Goal: Task Accomplishment & Management: Manage account settings

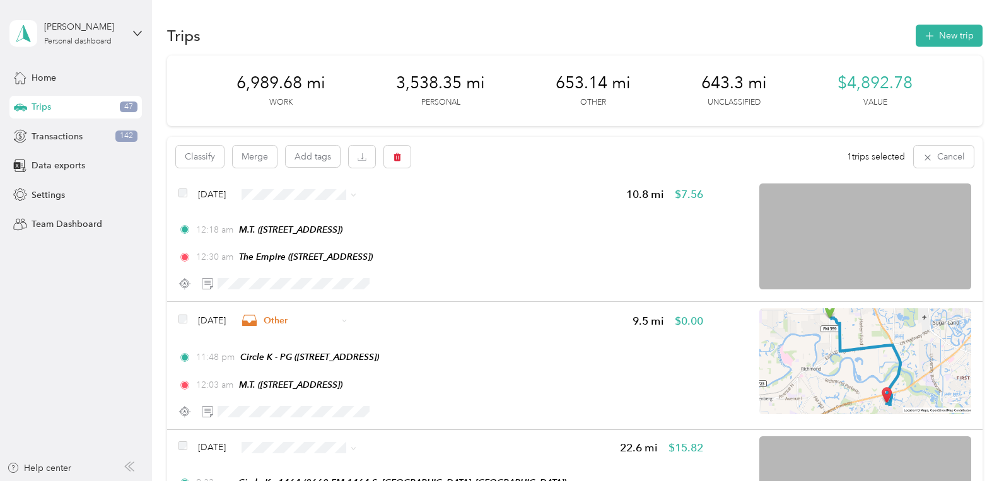
click at [44, 97] on div "Trips 47" at bounding box center [75, 107] width 132 height 23
click at [50, 105] on span "Trips" at bounding box center [42, 106] width 20 height 13
click at [65, 113] on div "Trips 47" at bounding box center [75, 107] width 132 height 23
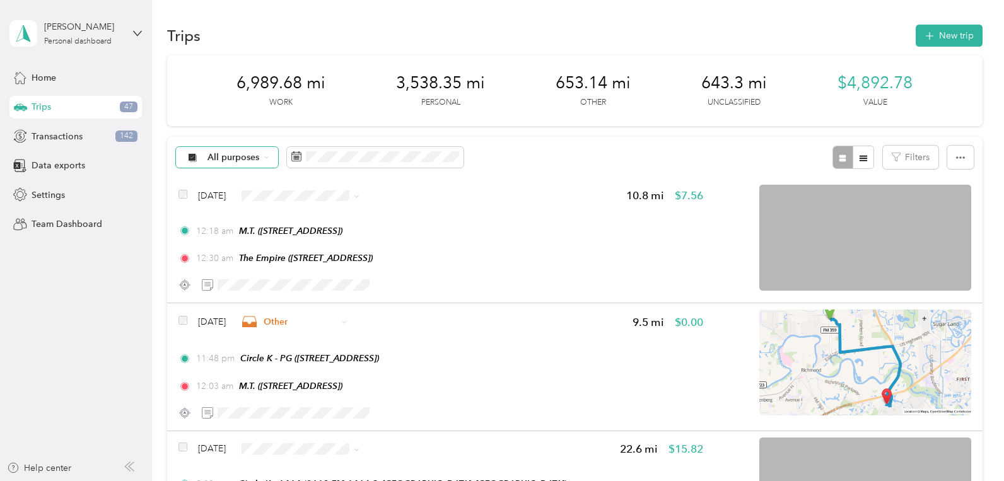
click at [228, 154] on span "All purposes" at bounding box center [234, 157] width 52 height 9
click at [228, 208] on span "Unclassified" at bounding box center [238, 211] width 61 height 13
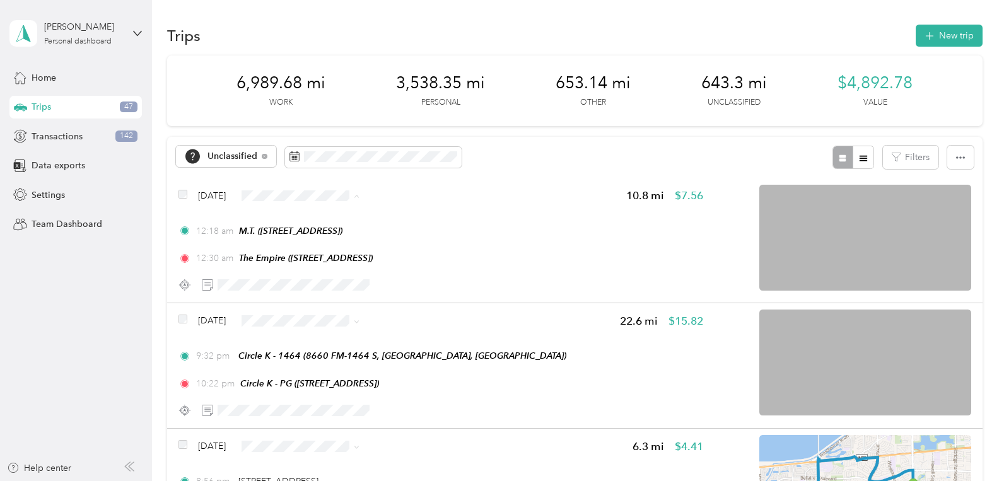
click at [329, 274] on li "Uber-Your-A$$" at bounding box center [326, 269] width 127 height 25
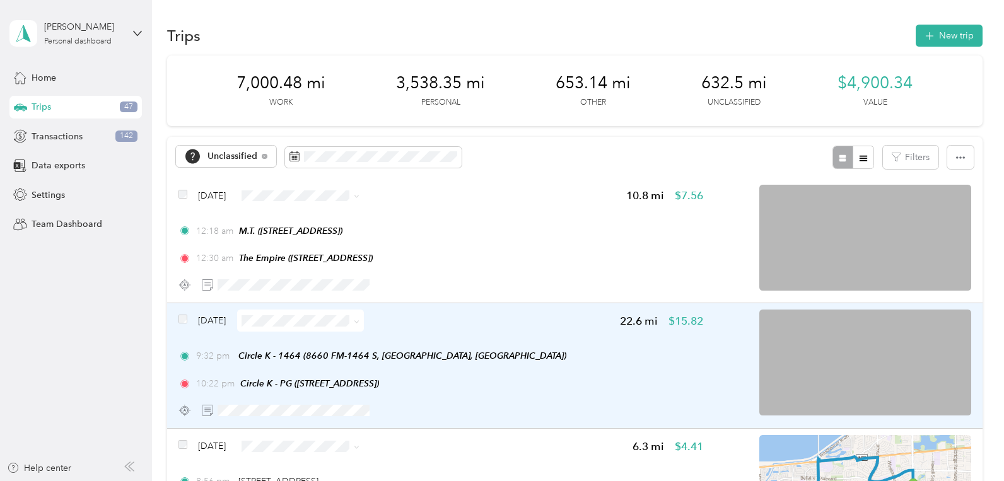
scroll to position [129, 0]
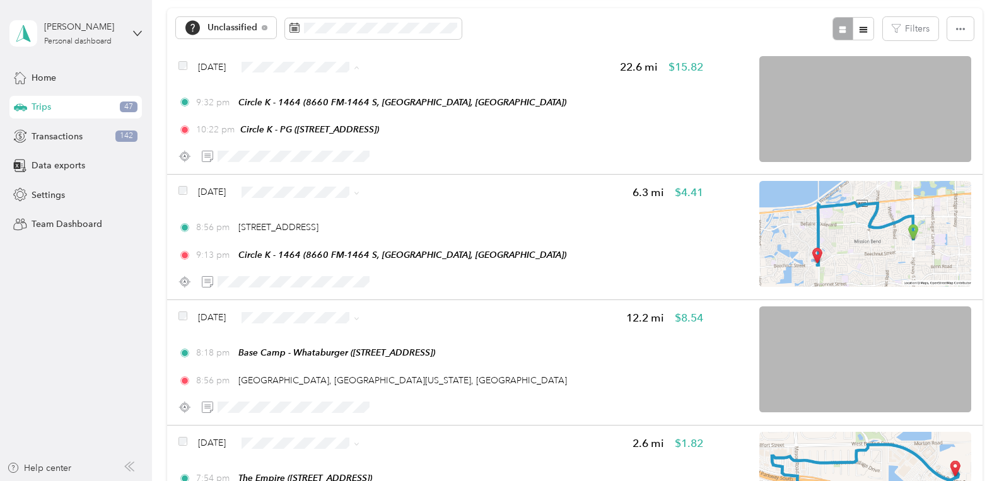
click at [522, 13] on div "Unclassified Filters" at bounding box center [574, 28] width 815 height 41
click at [324, 124] on ol "Work Personal Uber-Your-A$$ Doordash Other Charity Medical Moving Commute" at bounding box center [326, 167] width 127 height 177
click at [327, 240] on span "Personal" at bounding box center [338, 236] width 87 height 13
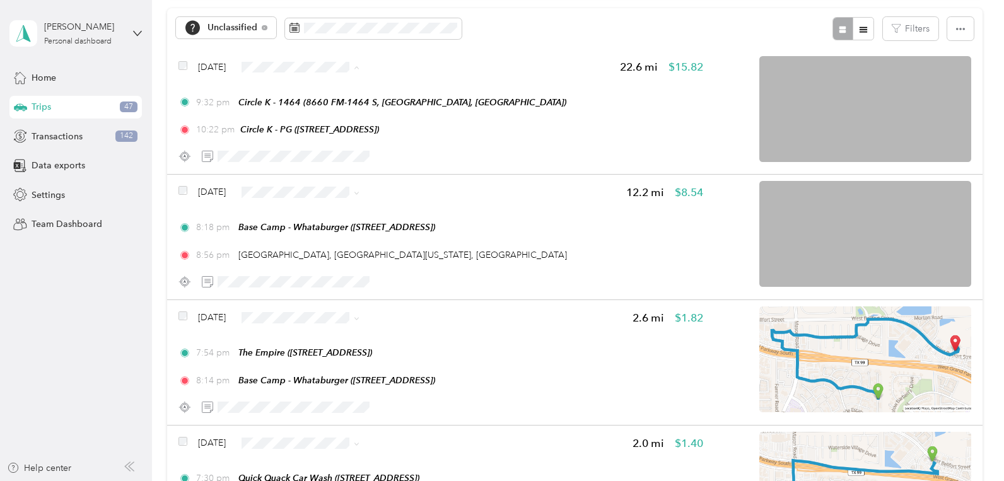
click at [319, 115] on span "Personal" at bounding box center [338, 116] width 87 height 13
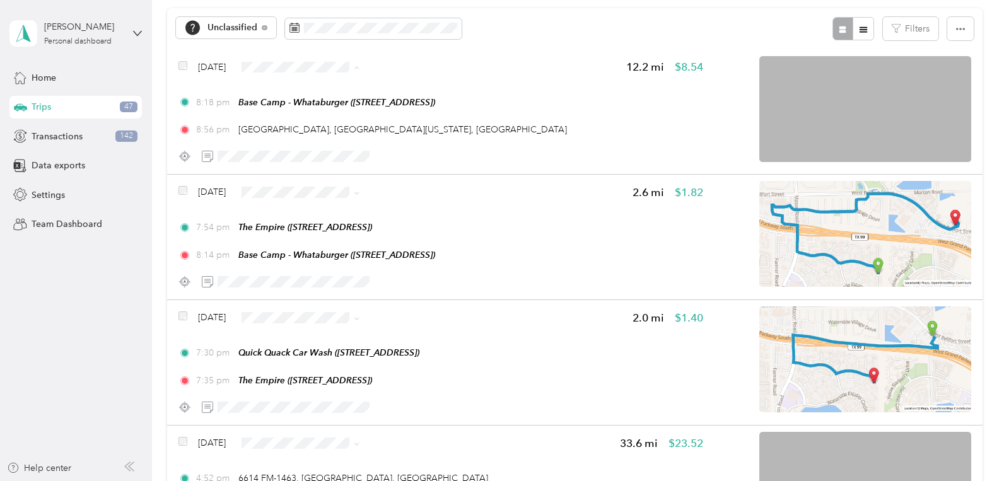
click at [306, 121] on span "Personal" at bounding box center [338, 116] width 87 height 13
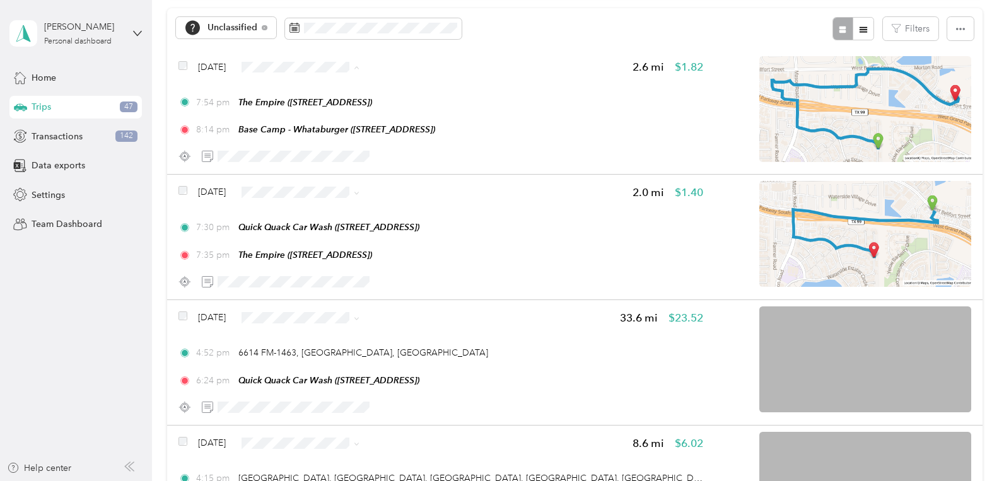
click at [319, 115] on span "Personal" at bounding box center [338, 116] width 87 height 13
click at [304, 243] on span "Personal" at bounding box center [338, 238] width 87 height 13
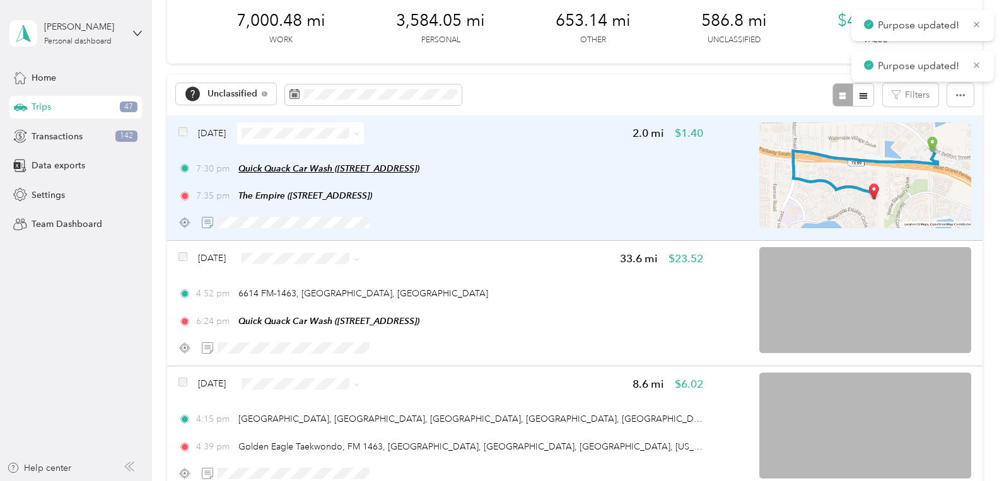
scroll to position [67, 0]
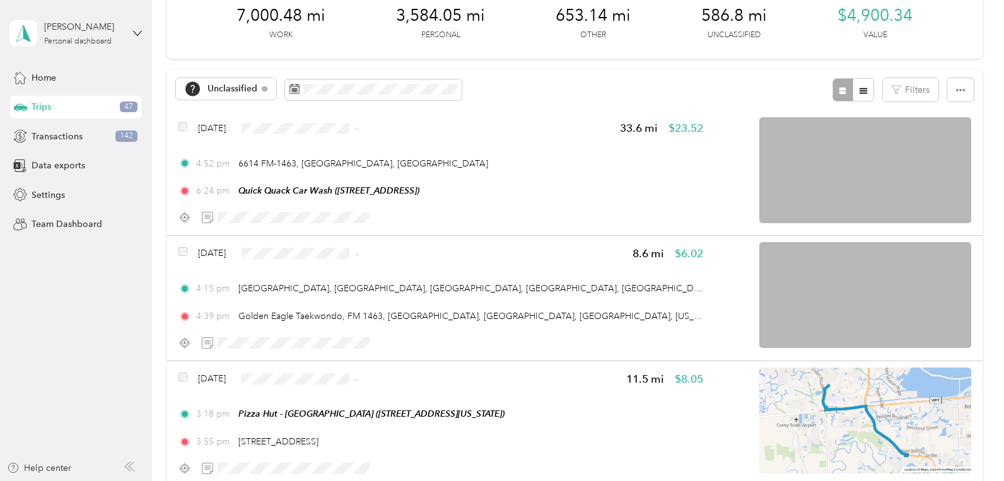
click at [0, 474] on aside "Lacey Artzberger Personal dashboard Home Trips 47 Transactions 142 Data exports…" at bounding box center [76, 240] width 152 height 481
click at [322, 178] on span "Personal" at bounding box center [338, 177] width 87 height 13
click at [301, 305] on span "Personal" at bounding box center [326, 299] width 109 height 16
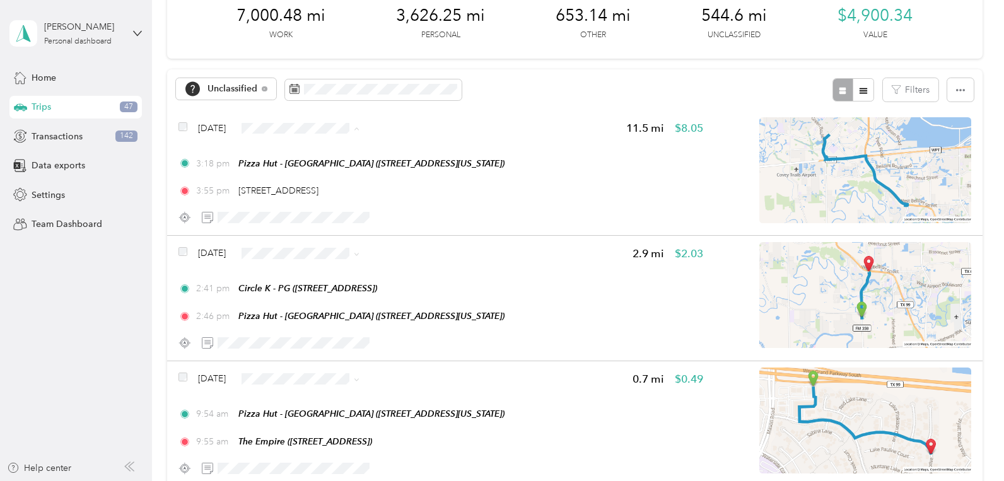
click at [316, 175] on span "Personal" at bounding box center [338, 177] width 87 height 13
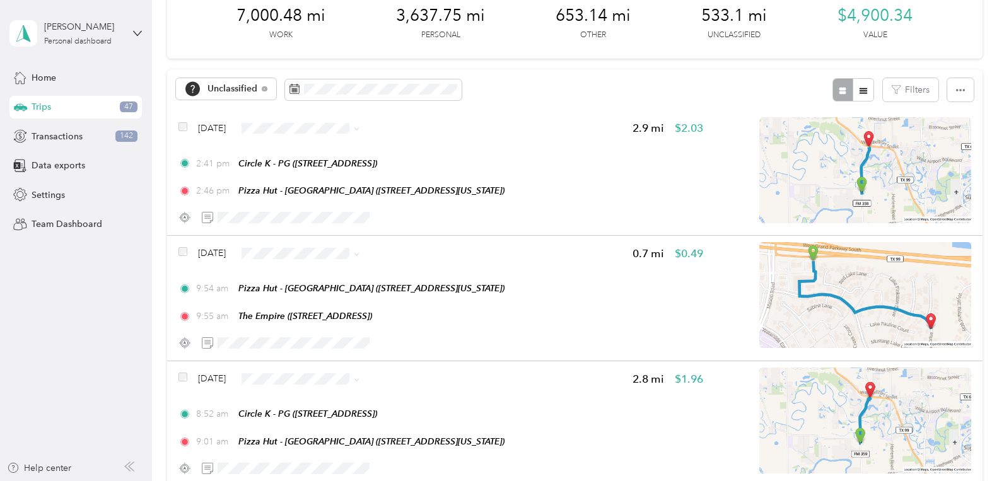
click at [310, 177] on span "Personal" at bounding box center [338, 176] width 87 height 13
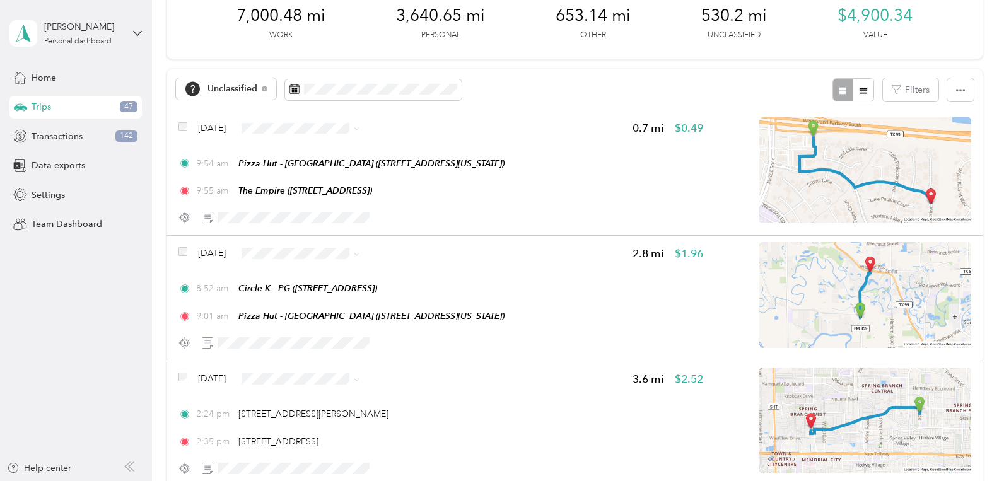
click at [0, 455] on aside "Lacey Artzberger Personal dashboard Home Trips 47 Transactions 142 Data exports…" at bounding box center [76, 240] width 152 height 481
click at [312, 181] on span "Personal" at bounding box center [326, 178] width 109 height 16
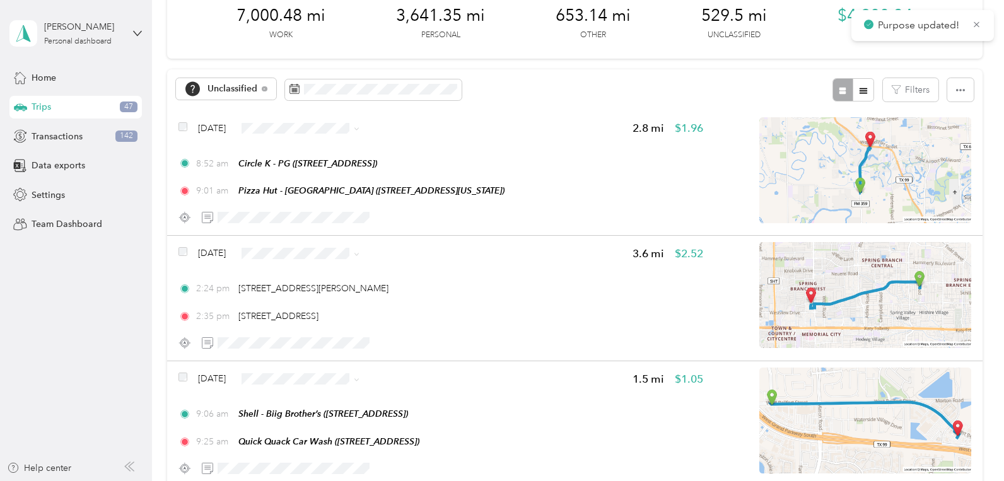
click at [307, 302] on li "Medical" at bounding box center [326, 322] width 127 height 40
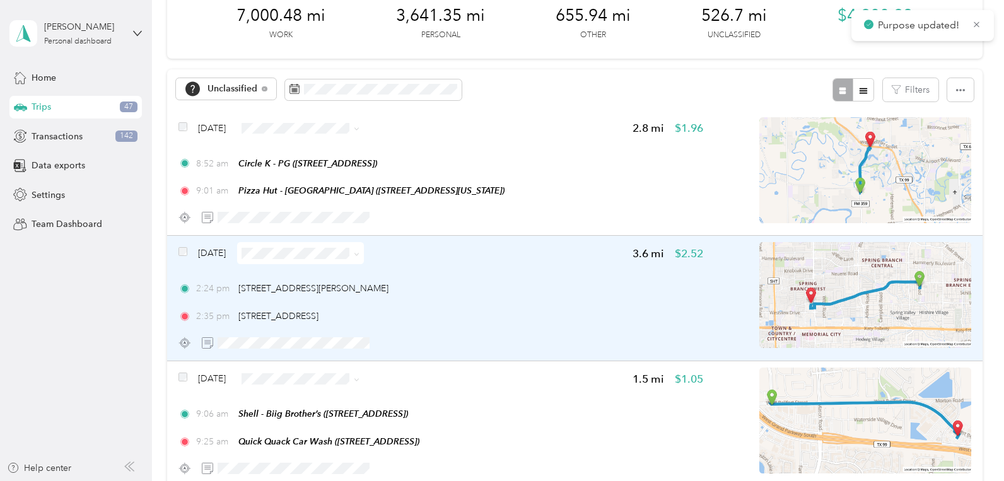
click at [317, 259] on span at bounding box center [300, 253] width 127 height 22
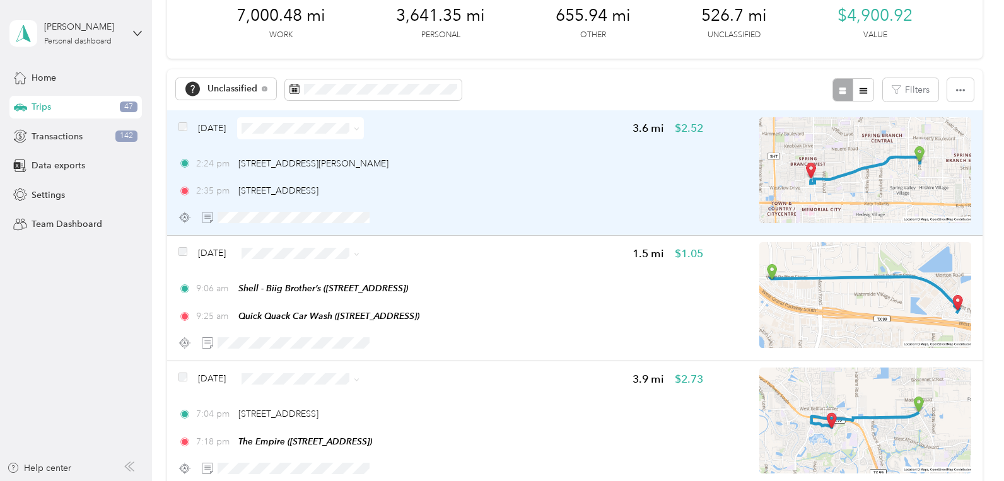
click at [300, 135] on span at bounding box center [300, 128] width 127 height 22
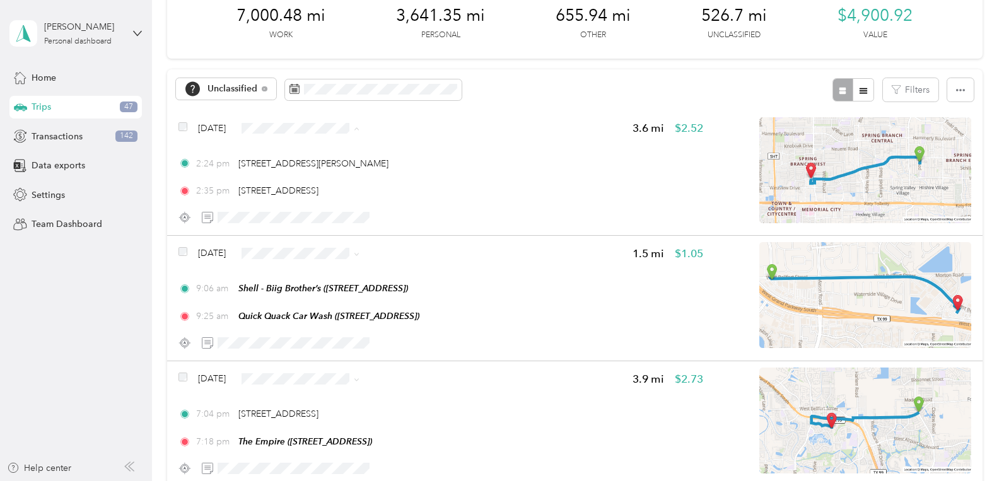
click at [306, 175] on span "Personal" at bounding box center [338, 177] width 87 height 13
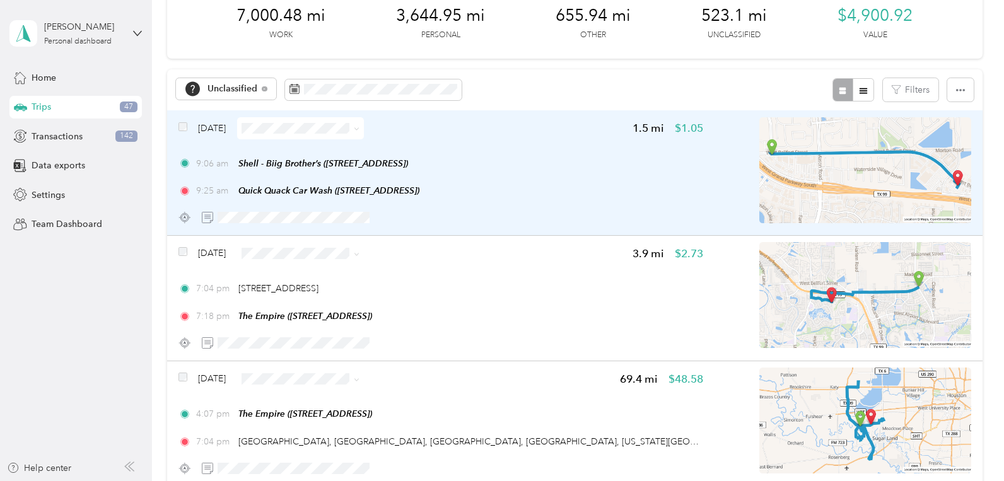
click at [297, 119] on span at bounding box center [300, 128] width 127 height 22
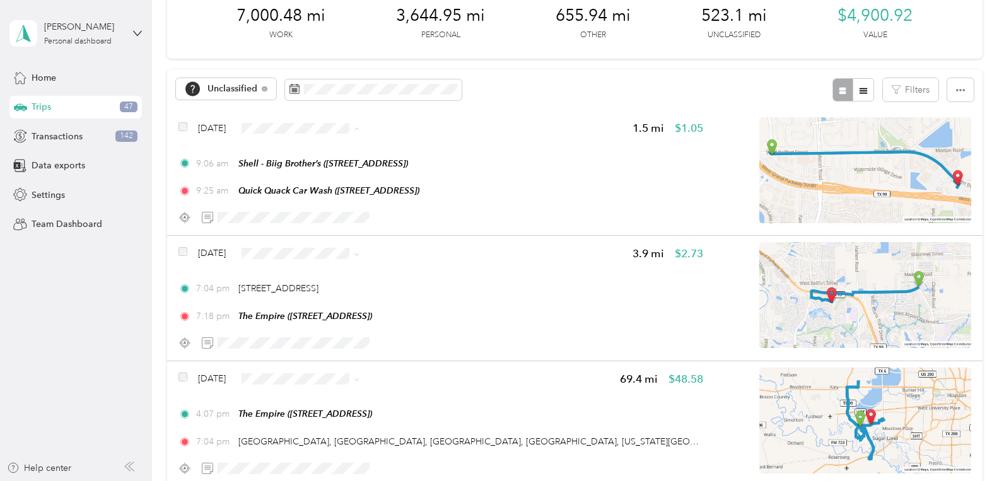
click at [309, 175] on span "Personal" at bounding box center [338, 177] width 87 height 13
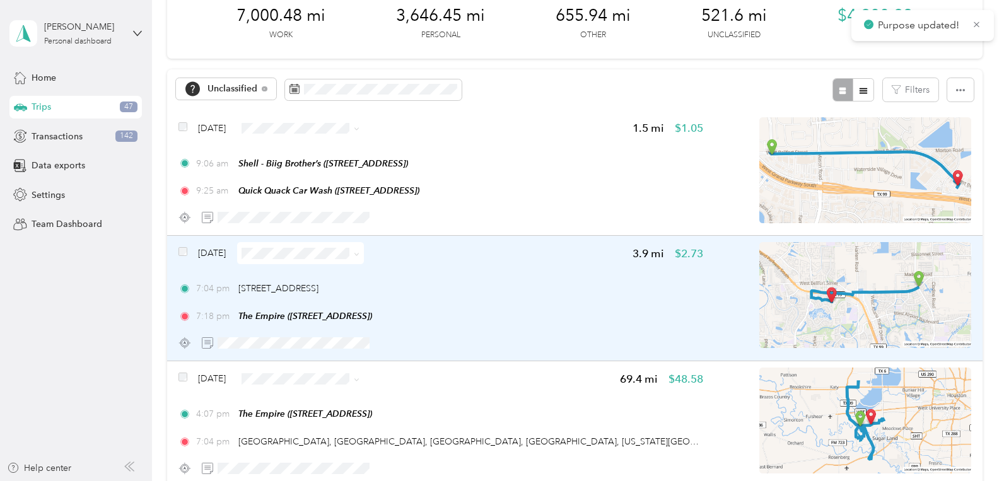
click at [286, 247] on span at bounding box center [300, 253] width 127 height 22
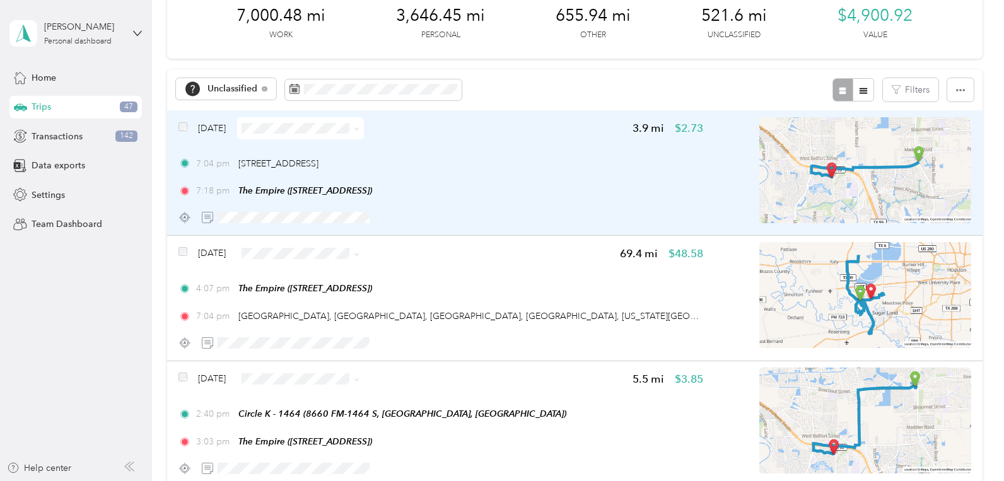
click at [293, 134] on span at bounding box center [300, 128] width 127 height 22
click at [285, 138] on span at bounding box center [300, 128] width 127 height 22
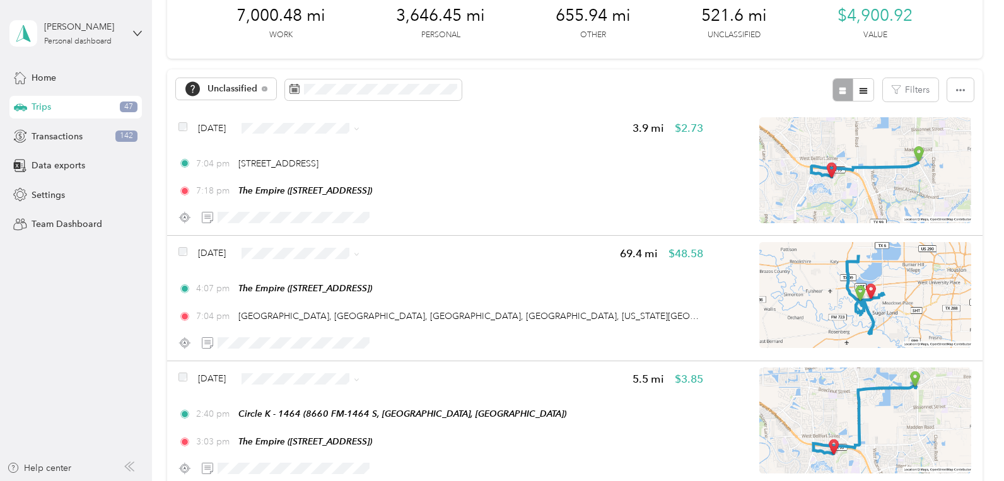
click at [299, 179] on span "Personal" at bounding box center [338, 177] width 87 height 13
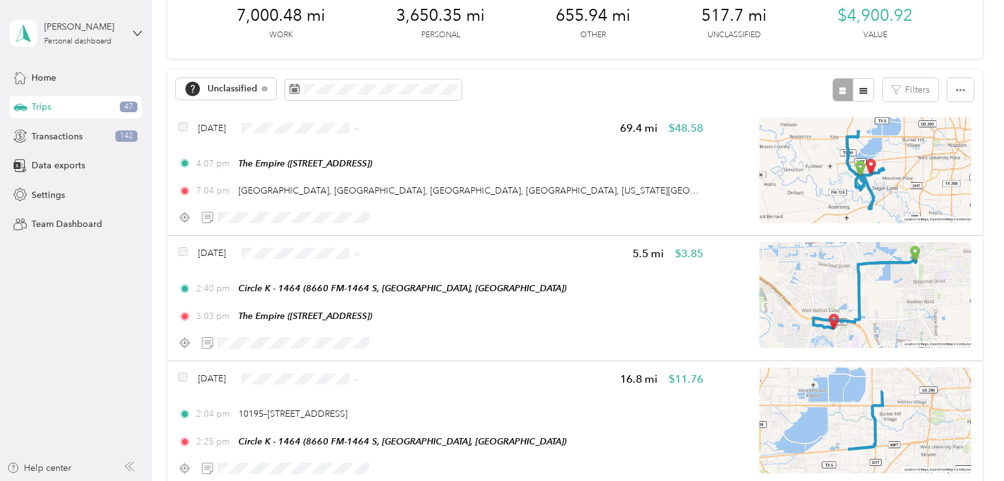
click at [0, 454] on aside "Lacey Artzberger Personal dashboard Home Trips 47 Transactions 142 Data exports…" at bounding box center [76, 240] width 152 height 481
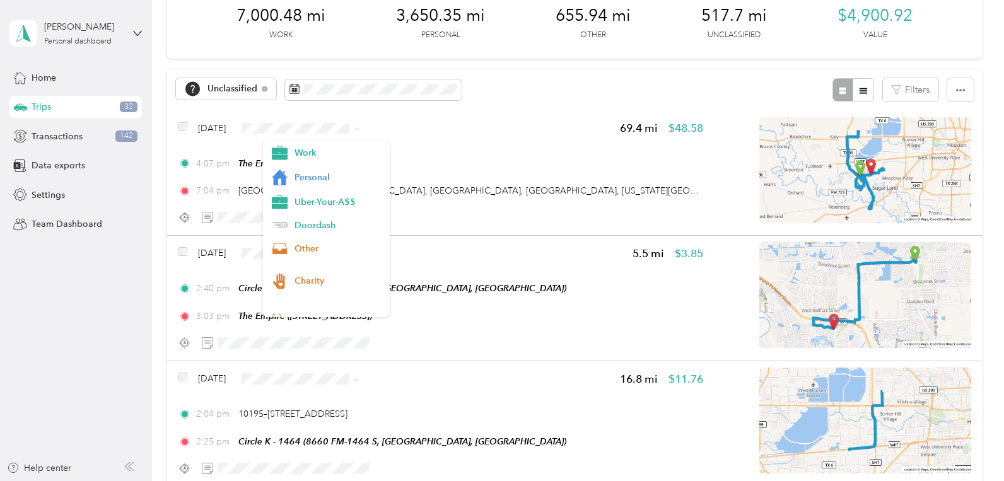
click at [46, 363] on aside "Lacey Artzberger Personal dashboard Home Trips 32 Transactions 142 Data exports…" at bounding box center [76, 240] width 152 height 481
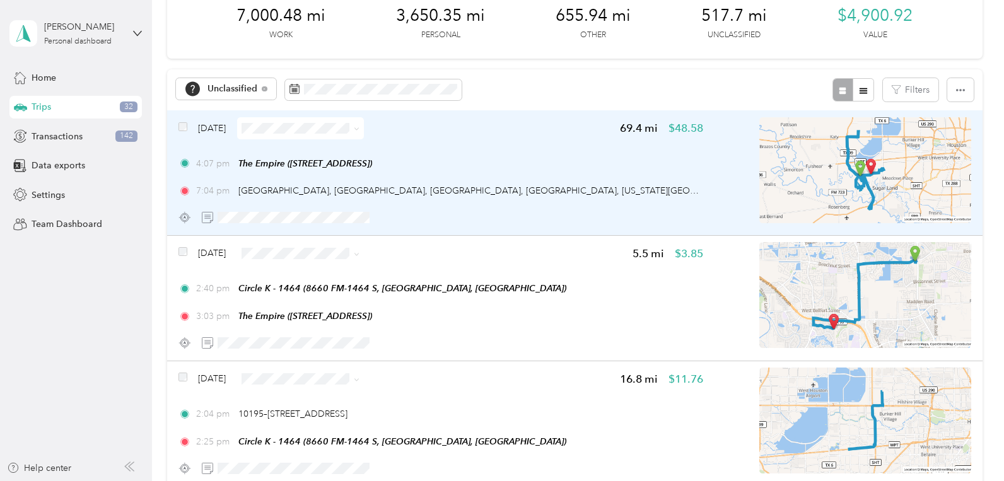
click at [281, 122] on span at bounding box center [300, 128] width 127 height 22
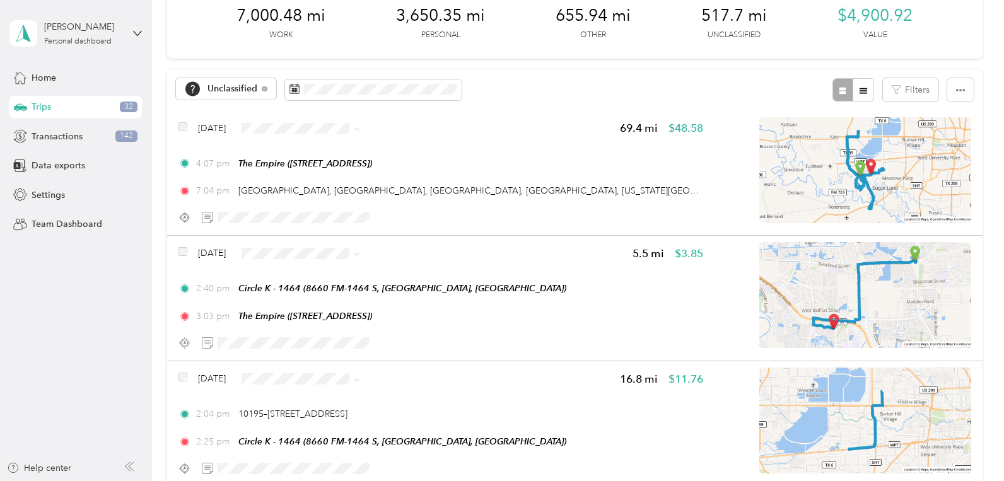
click at [314, 181] on span "Personal" at bounding box center [326, 178] width 109 height 16
click at [317, 307] on span "Personal" at bounding box center [338, 302] width 87 height 13
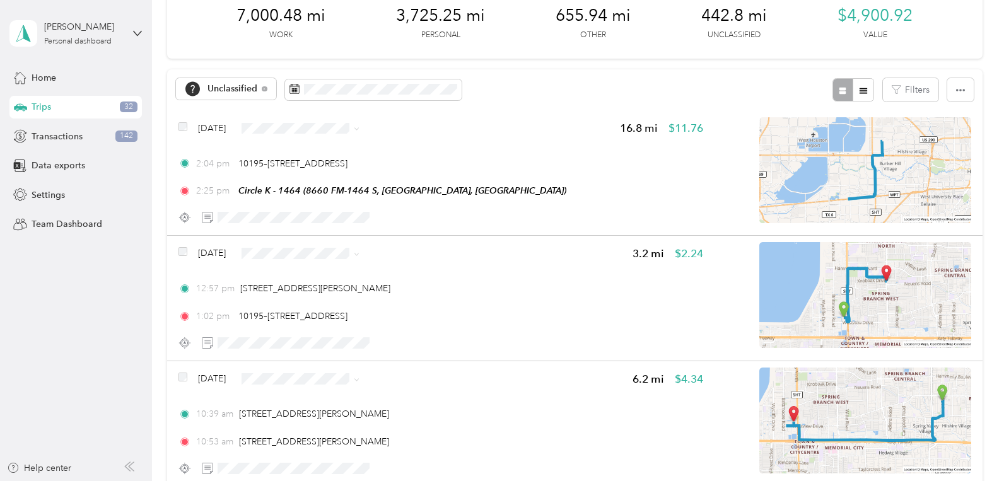
click at [315, 185] on li "Personal" at bounding box center [326, 177] width 127 height 25
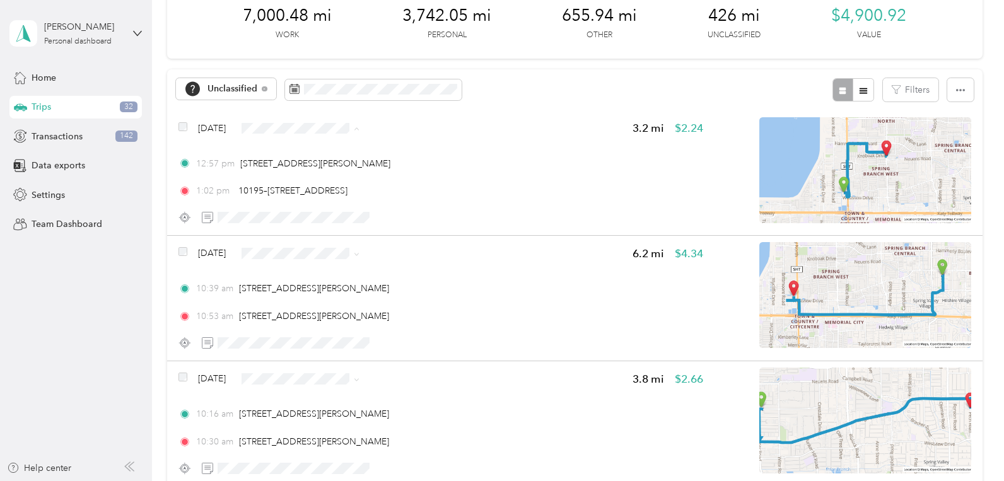
click at [331, 185] on li "Personal" at bounding box center [326, 177] width 127 height 25
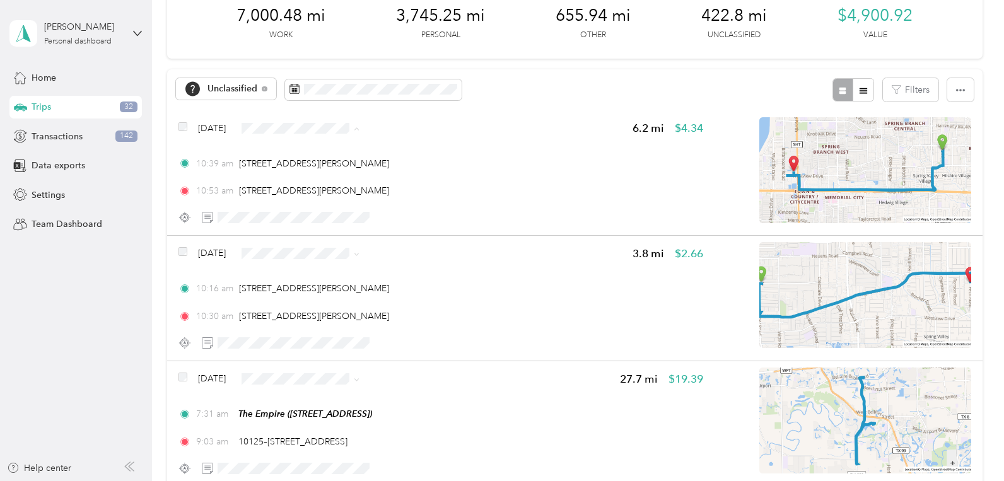
click at [301, 182] on li "Personal" at bounding box center [326, 177] width 127 height 25
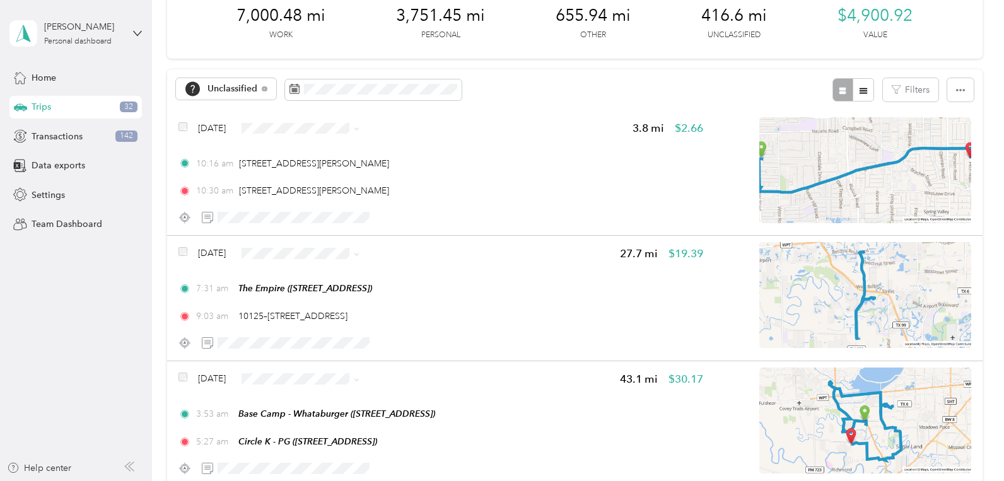
click at [1, 375] on aside "Lacey Artzberger Personal dashboard Home Trips 32 Transactions 142 Data exports…" at bounding box center [76, 240] width 152 height 481
click at [318, 132] on div "Click to name as a Favorite Place" at bounding box center [325, 137] width 147 height 31
click at [322, 184] on li "Personal" at bounding box center [326, 177] width 127 height 25
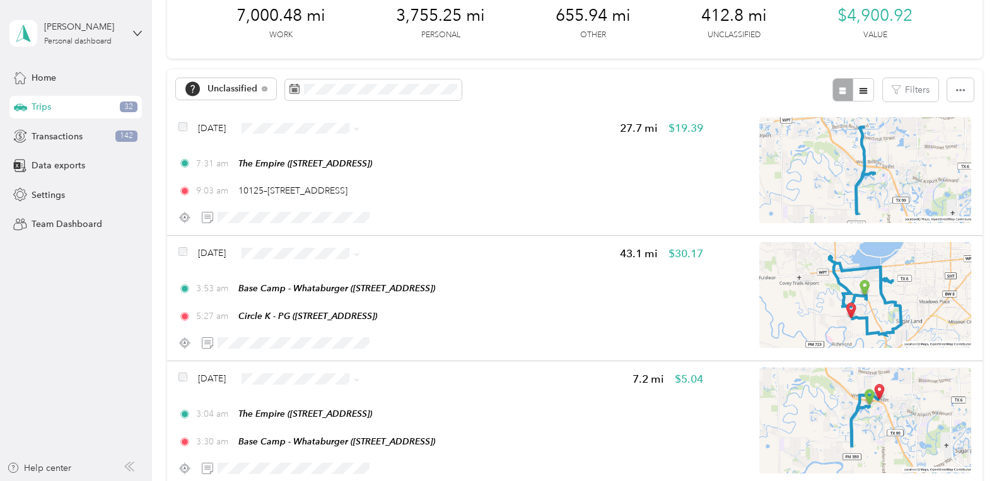
click at [330, 180] on li "Personal" at bounding box center [326, 173] width 127 height 25
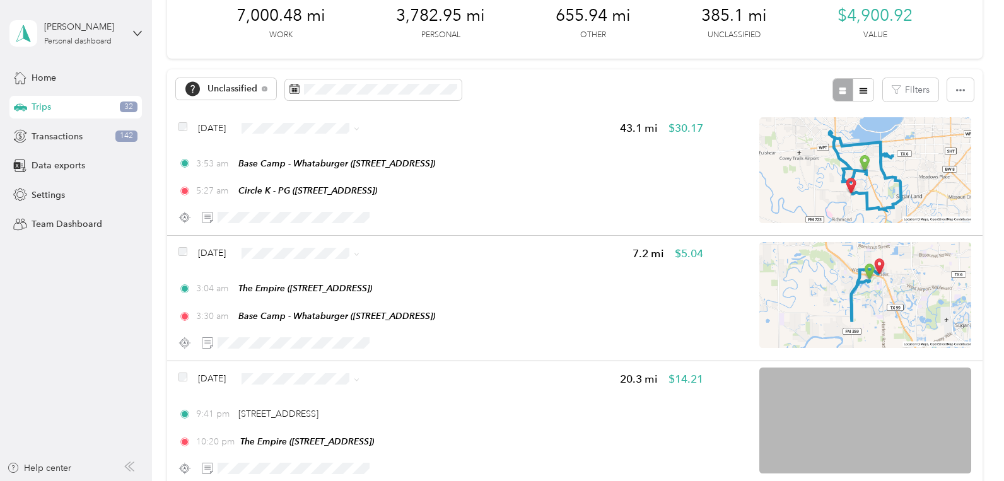
click at [324, 232] on ol "Work Personal Uber-Your-A$$ Doordash Other Charity Medical Moving Commute" at bounding box center [326, 224] width 127 height 177
click at [320, 353] on li "Doordash" at bounding box center [326, 350] width 127 height 22
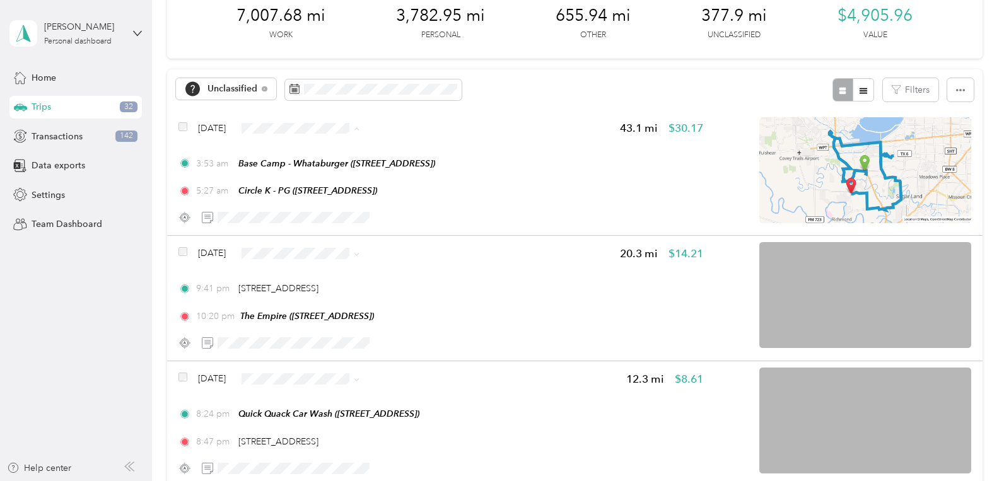
click at [326, 224] on span "Doordash" at bounding box center [338, 225] width 87 height 13
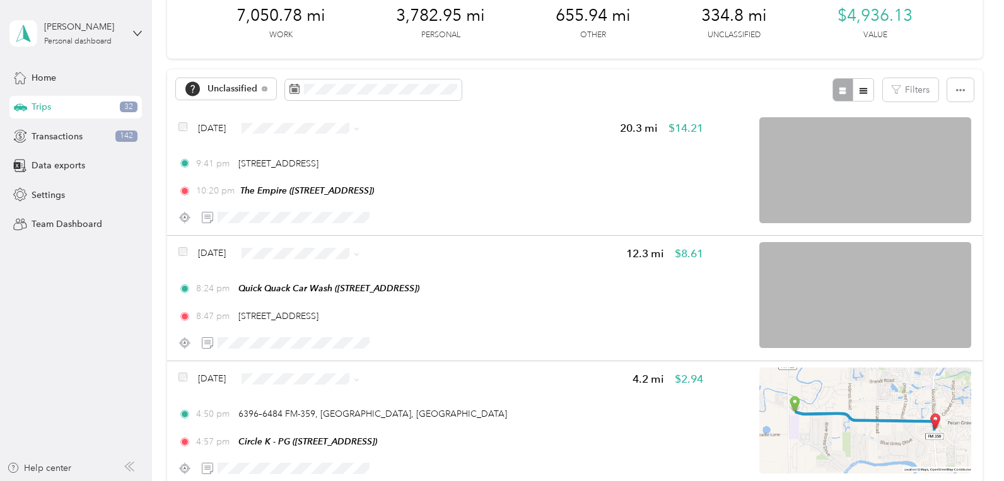
click at [328, 181] on span "Personal" at bounding box center [326, 175] width 109 height 16
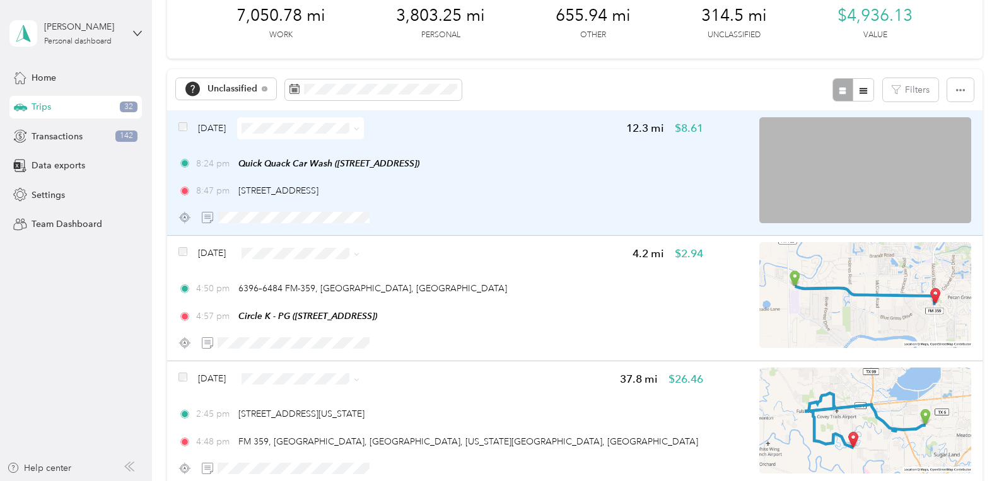
click at [316, 134] on span at bounding box center [300, 128] width 127 height 22
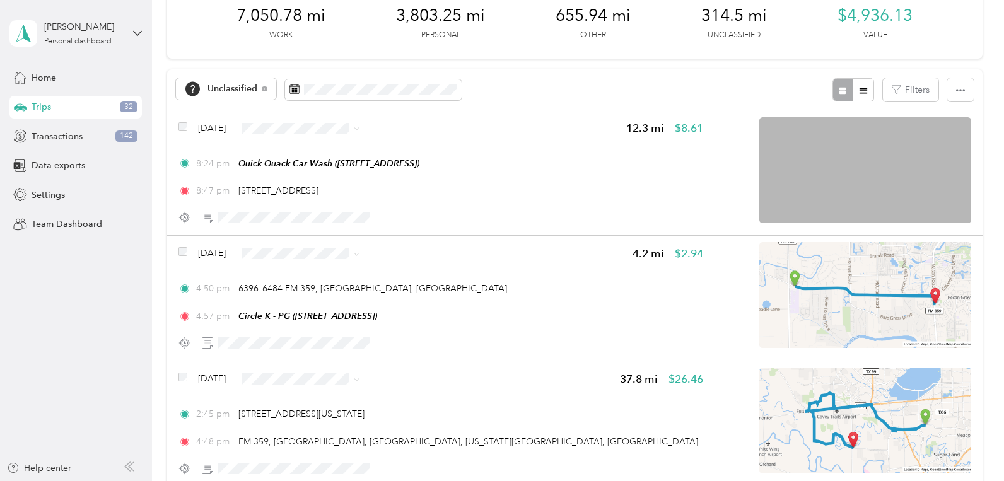
click at [307, 203] on span "Uber-Your-A$$" at bounding box center [338, 202] width 87 height 13
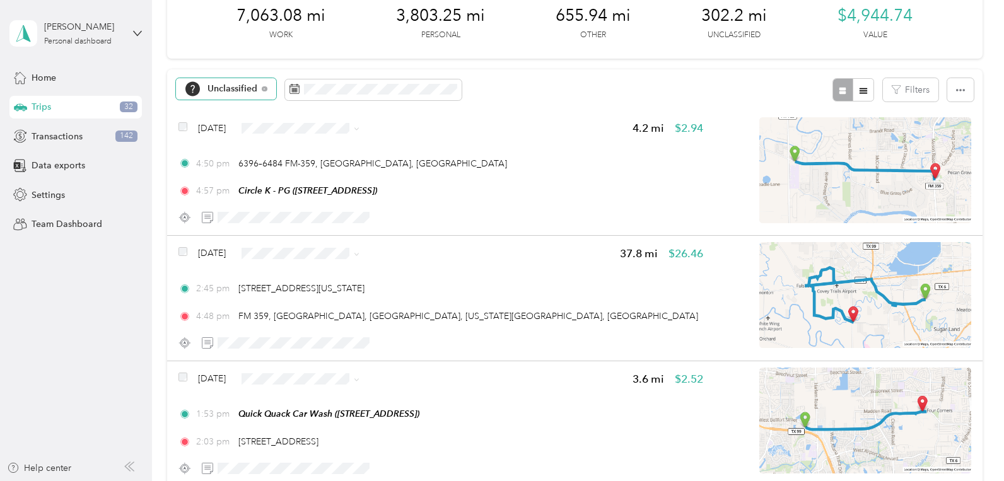
click at [223, 90] on span "Unclassified" at bounding box center [233, 89] width 50 height 9
click at [233, 199] on span "Personal" at bounding box center [241, 200] width 66 height 13
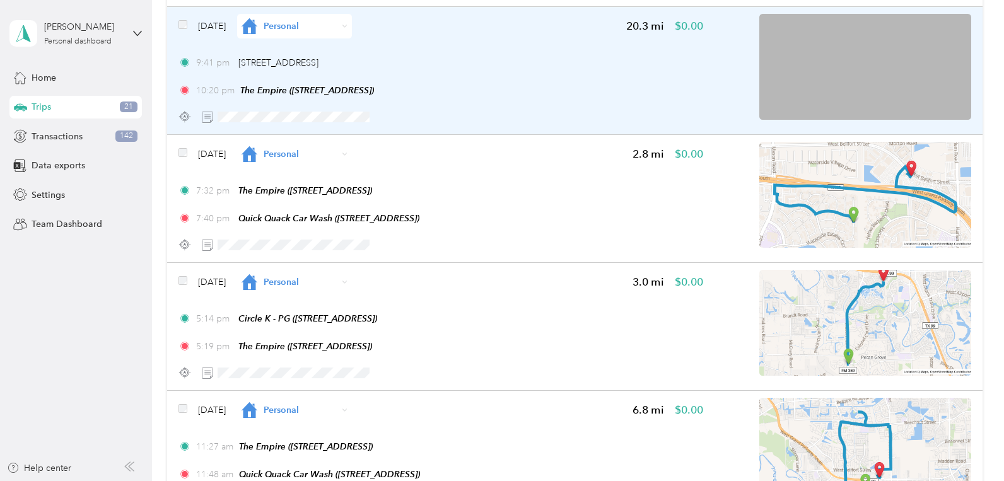
scroll to position [5036, 0]
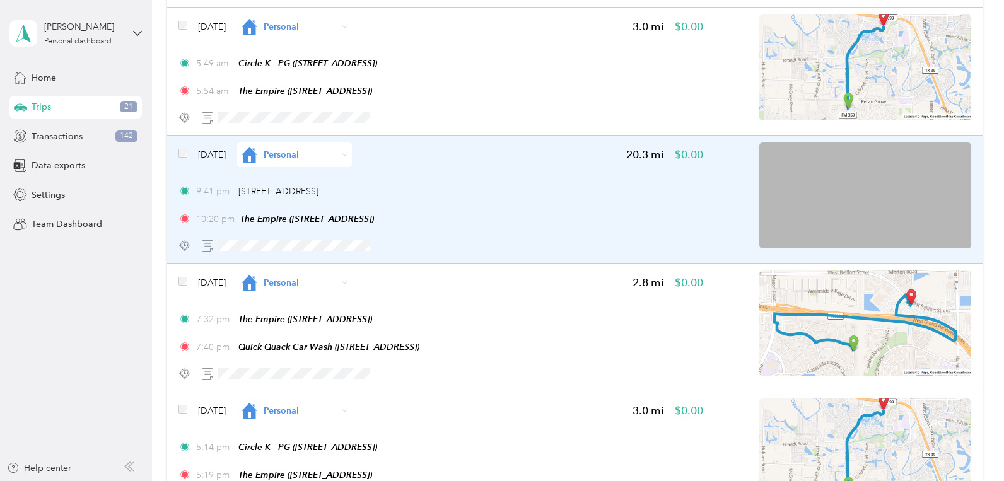
click at [319, 156] on span "Personal" at bounding box center [301, 154] width 74 height 13
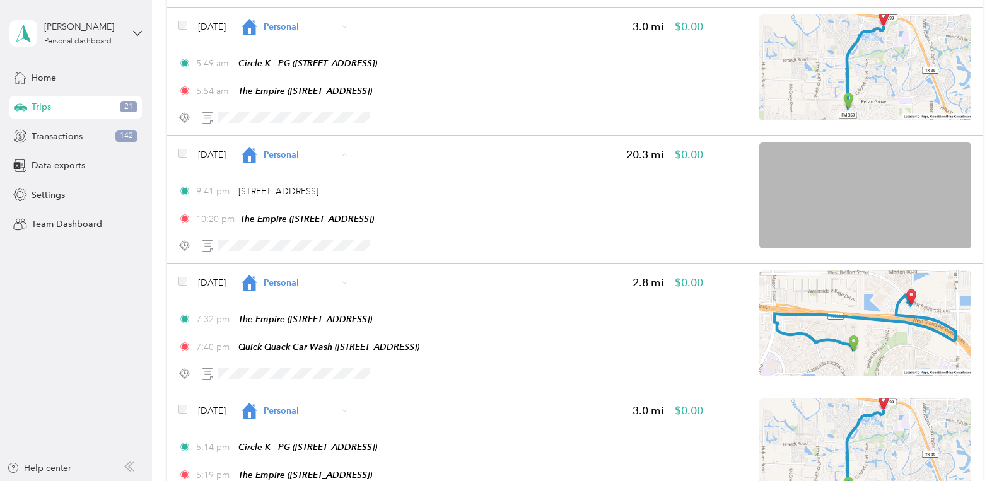
click at [314, 236] on li "Uber-Your-A$$" at bounding box center [320, 230] width 115 height 25
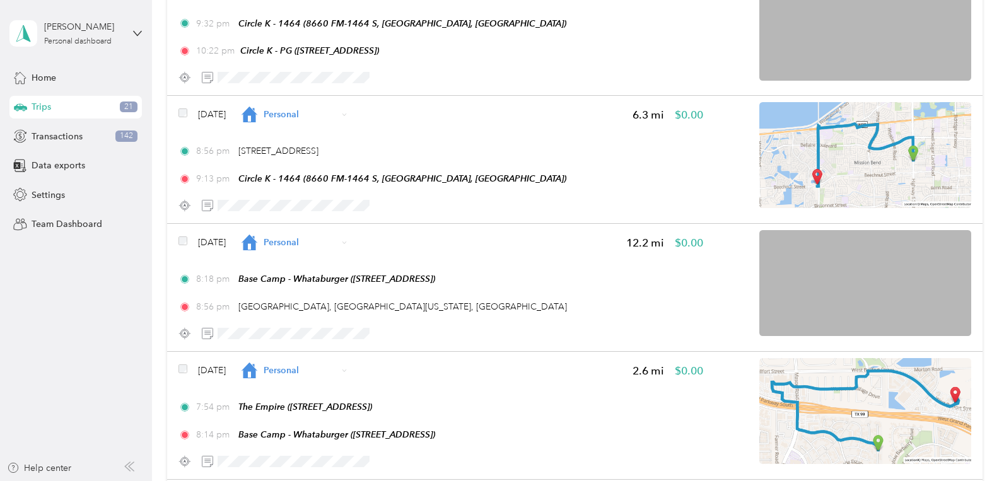
scroll to position [0, 0]
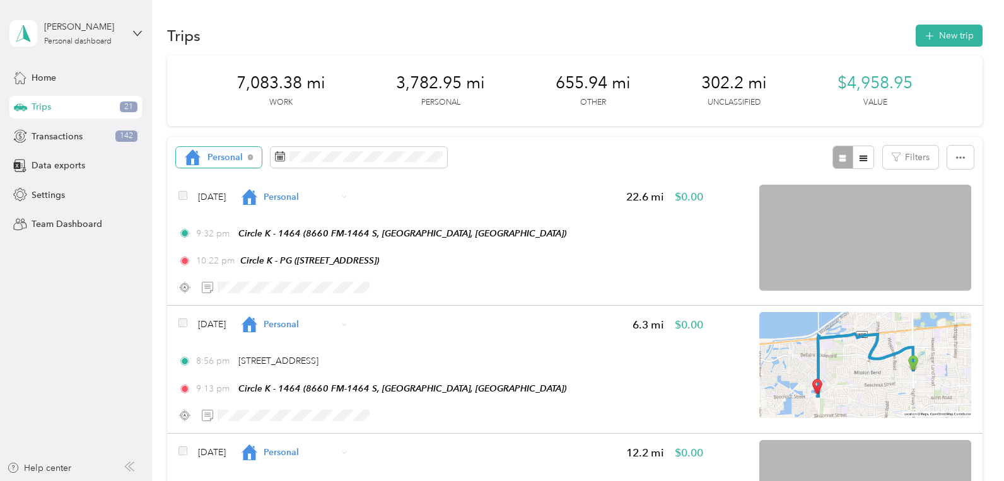
click at [223, 157] on span "Personal" at bounding box center [226, 157] width 36 height 9
click at [238, 296] on span "Uber-Your-A$$" at bounding box center [238, 292] width 61 height 13
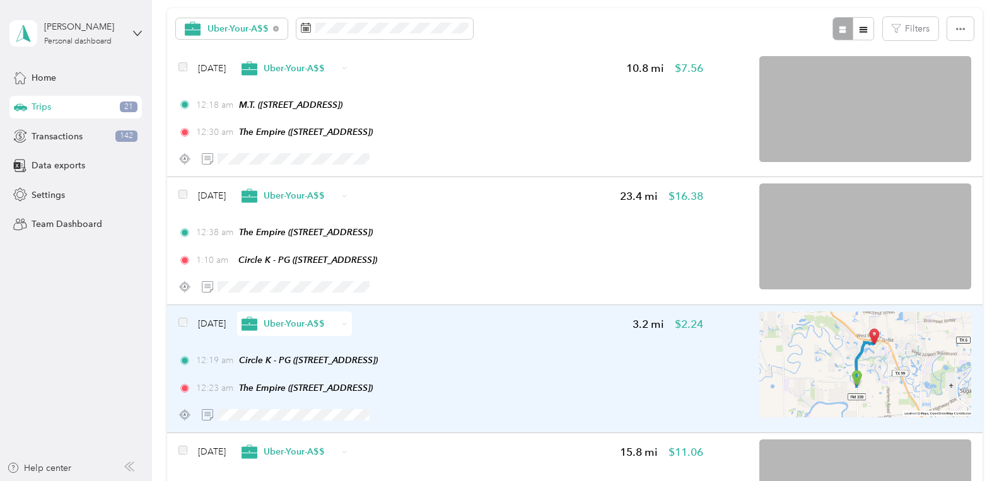
scroll to position [257, 0]
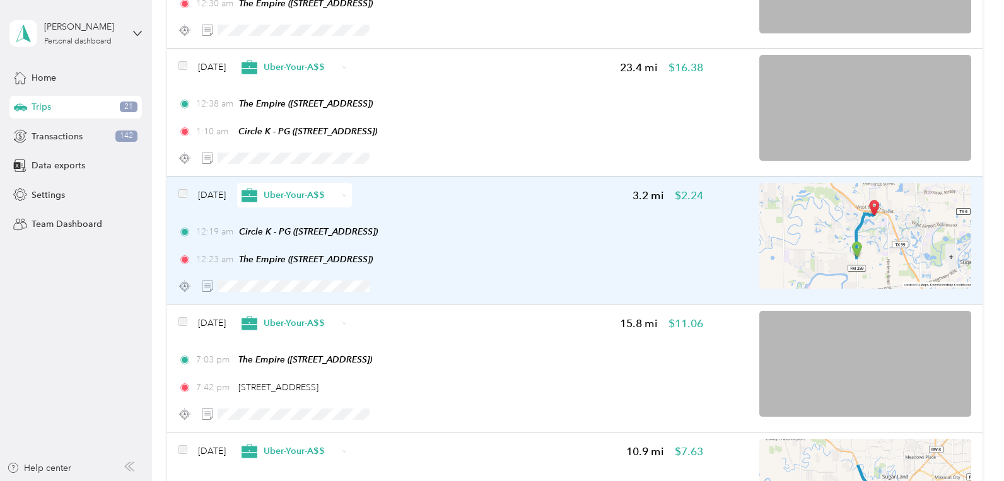
click at [323, 192] on span "Uber-Your-A$$" at bounding box center [301, 195] width 74 height 13
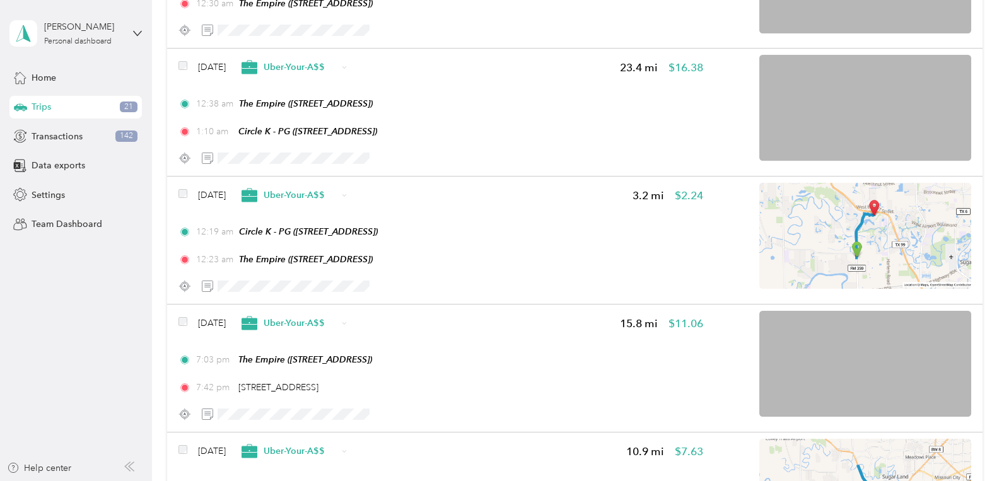
click at [320, 244] on span "Personal" at bounding box center [333, 244] width 77 height 13
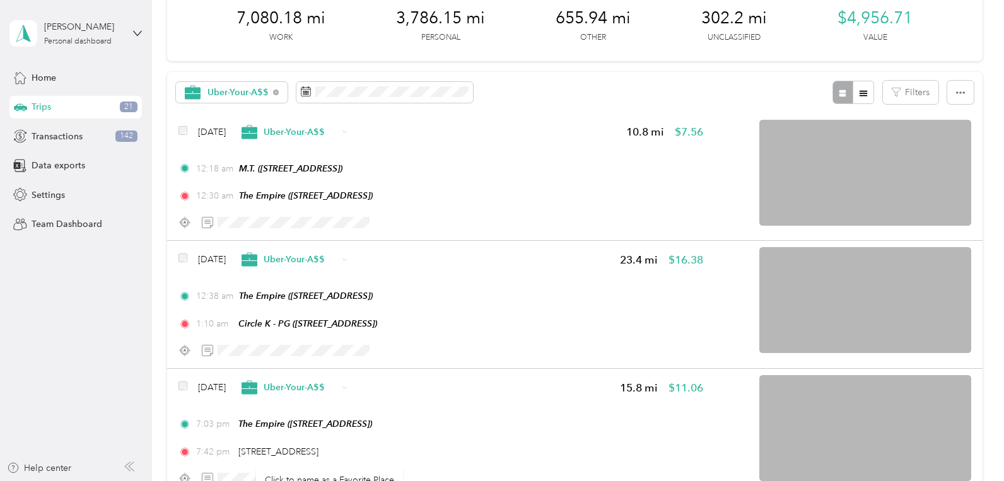
scroll to position [0, 0]
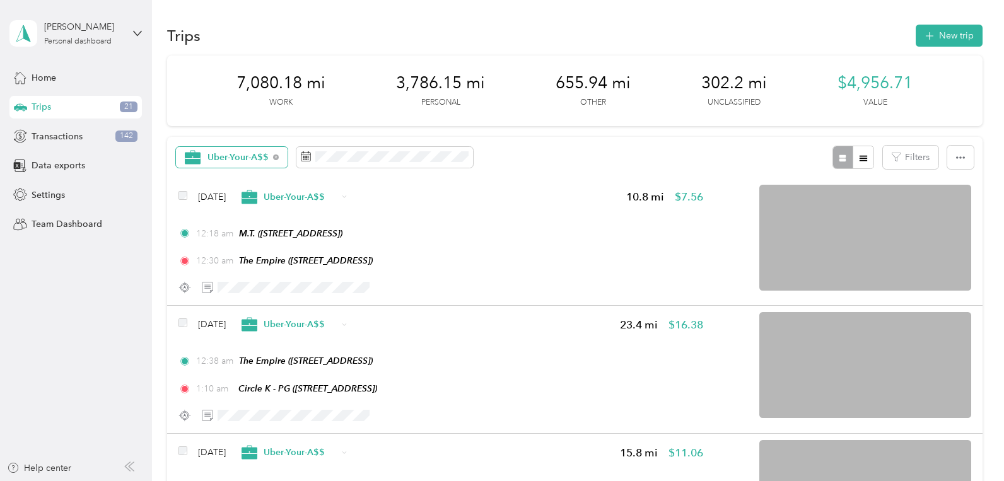
click at [259, 160] on span "Uber-Your-A$$" at bounding box center [239, 157] width 62 height 9
click at [232, 272] on li "Personal" at bounding box center [234, 268] width 117 height 25
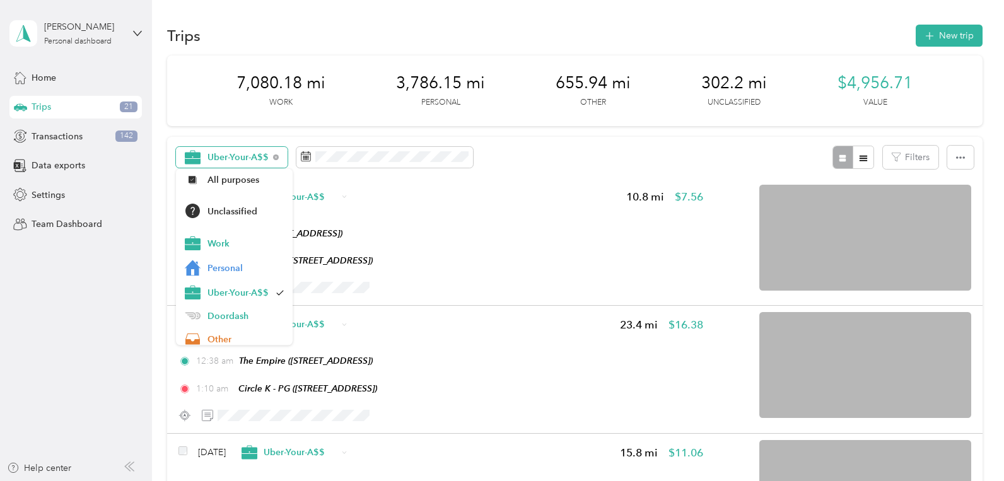
click at [234, 156] on span "Uber-Your-A$$" at bounding box center [239, 157] width 62 height 9
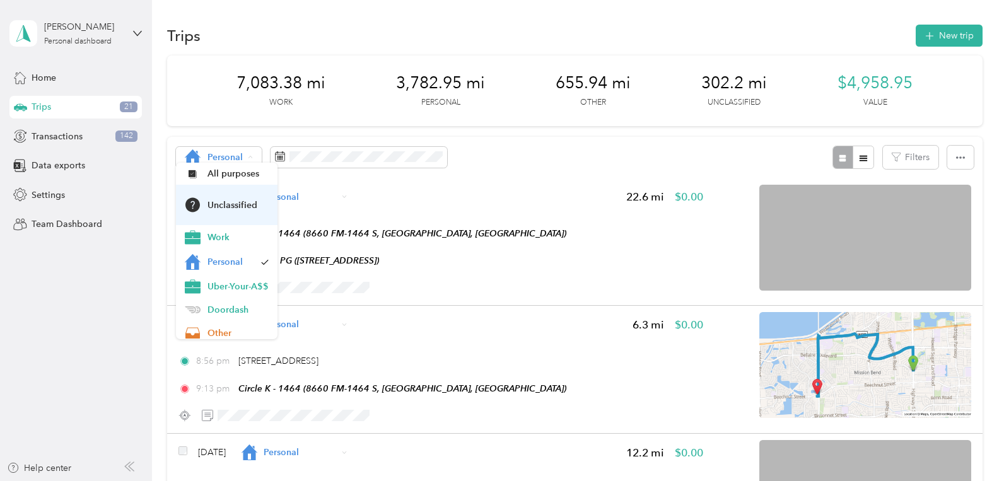
click at [210, 156] on span "Personal" at bounding box center [226, 157] width 36 height 9
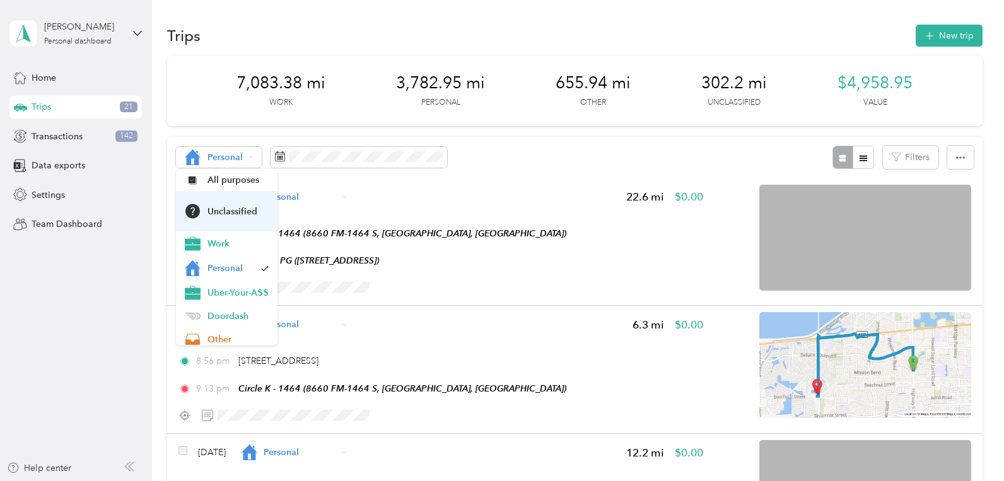
click at [235, 218] on span "Unclassified" at bounding box center [238, 211] width 61 height 13
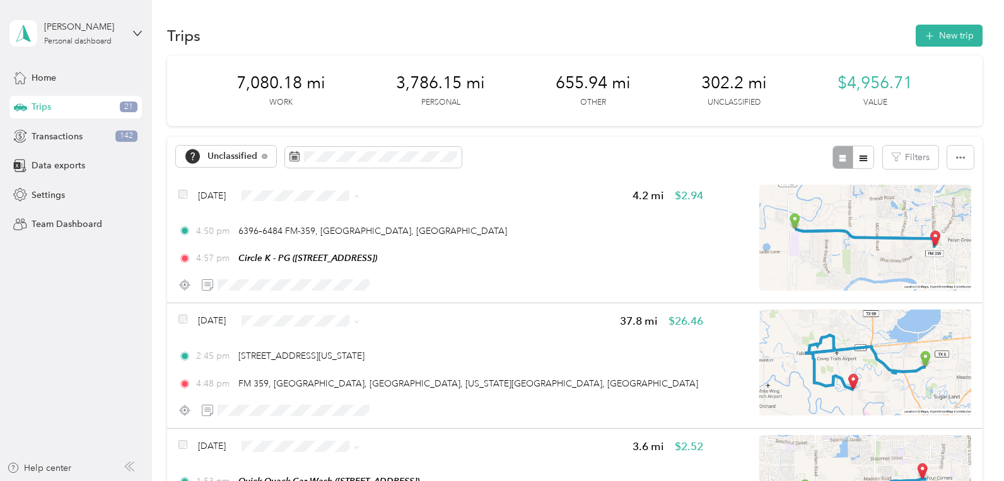
click at [332, 276] on li "Uber-Your-A$$" at bounding box center [326, 269] width 127 height 25
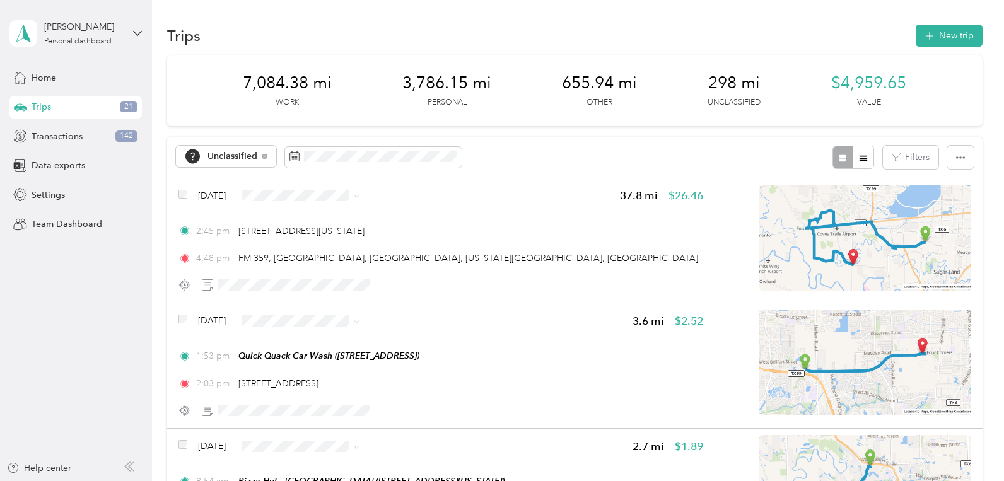
click at [322, 269] on span "Uber-Your-A$$" at bounding box center [338, 268] width 87 height 13
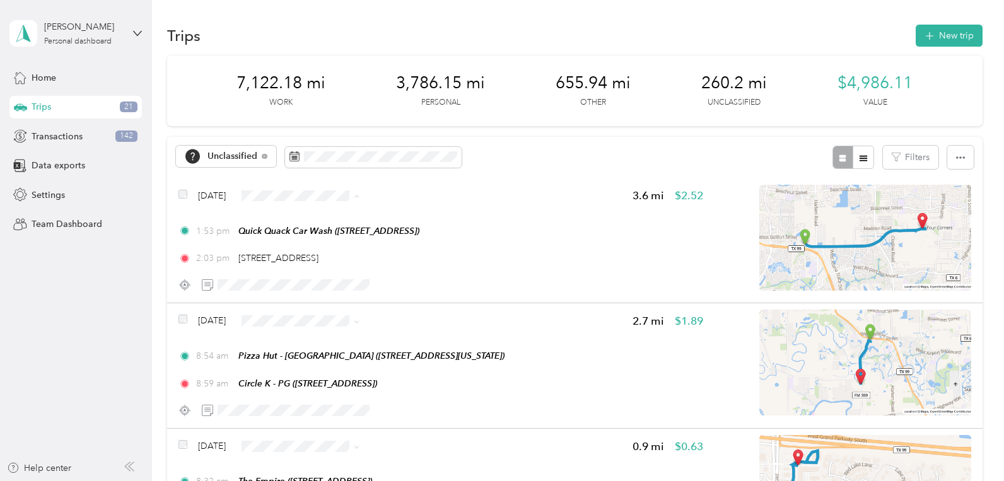
click at [327, 242] on span "Personal" at bounding box center [338, 244] width 87 height 13
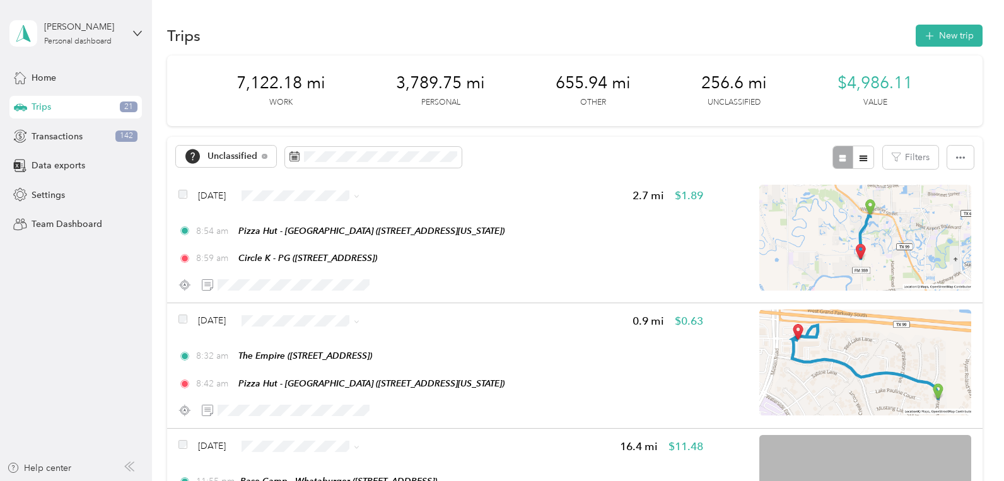
click at [308, 240] on span "Personal" at bounding box center [338, 238] width 87 height 13
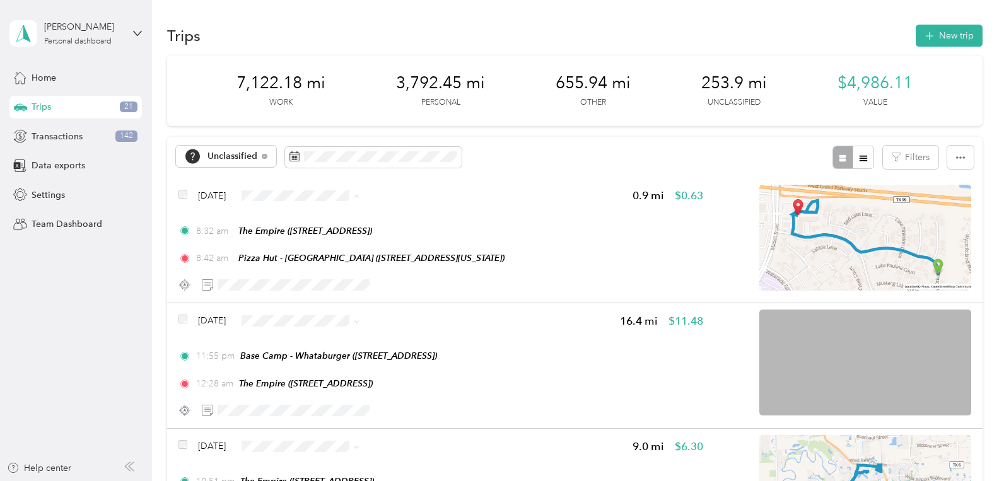
click at [325, 238] on span "Personal" at bounding box center [338, 244] width 87 height 13
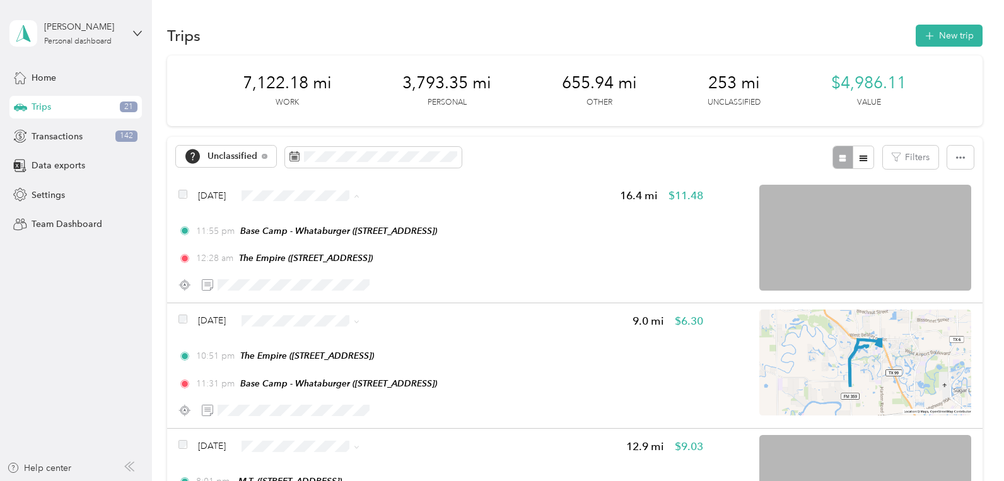
click at [335, 298] on li "Doordash" at bounding box center [326, 293] width 127 height 22
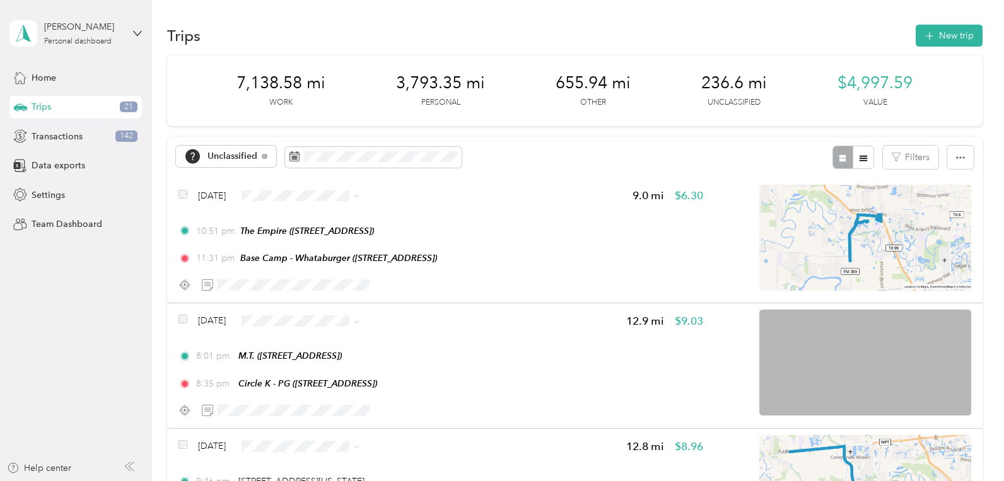
click at [318, 286] on span "Doordash" at bounding box center [338, 291] width 87 height 13
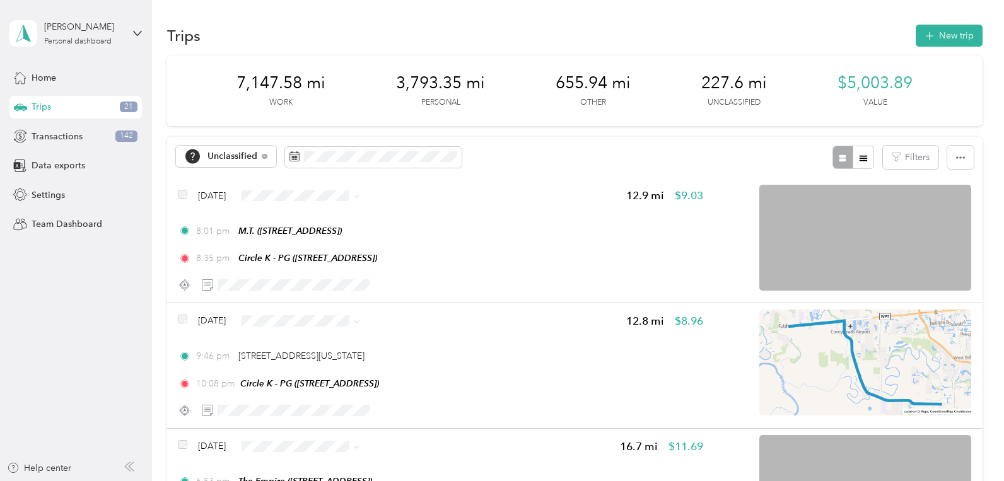
click at [310, 269] on span "Uber-Your-A$$" at bounding box center [338, 269] width 87 height 13
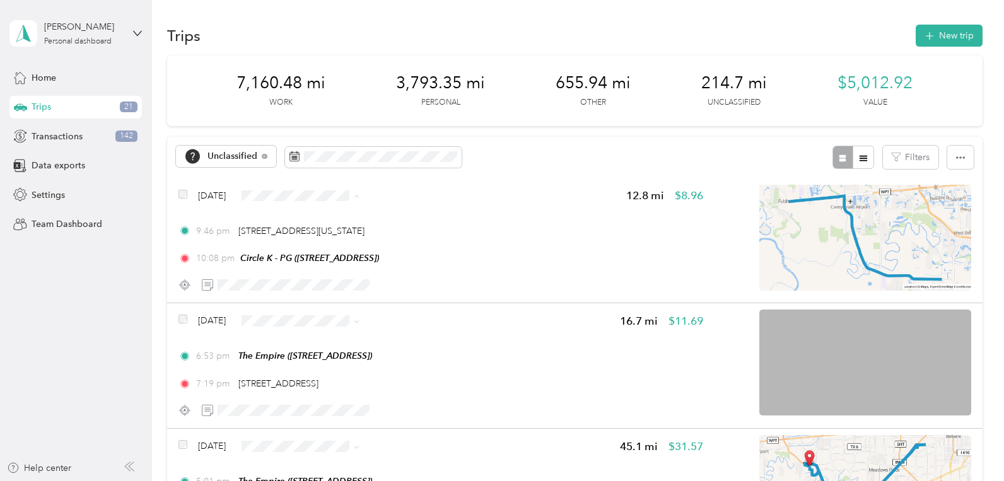
click at [315, 268] on span "Uber-Your-A$$" at bounding box center [338, 269] width 87 height 13
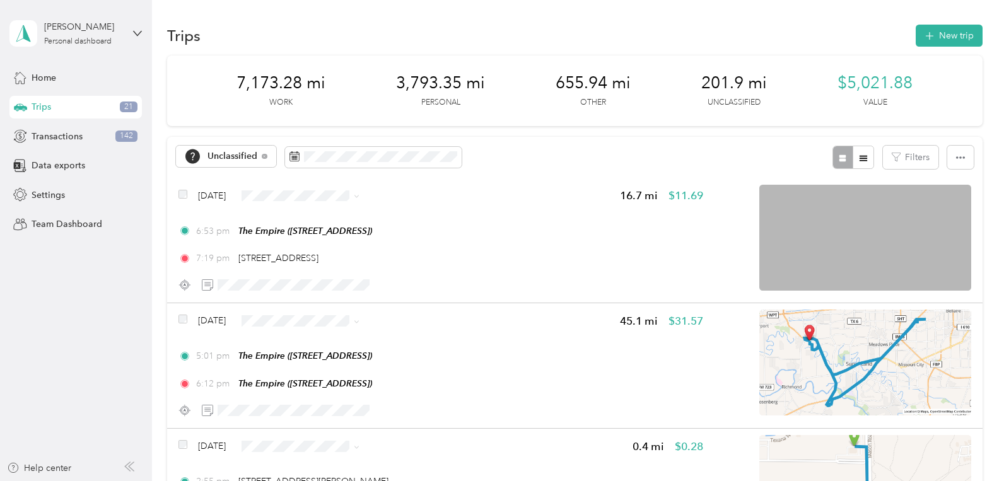
click at [325, 273] on li "Uber-Your-A$$" at bounding box center [326, 269] width 127 height 25
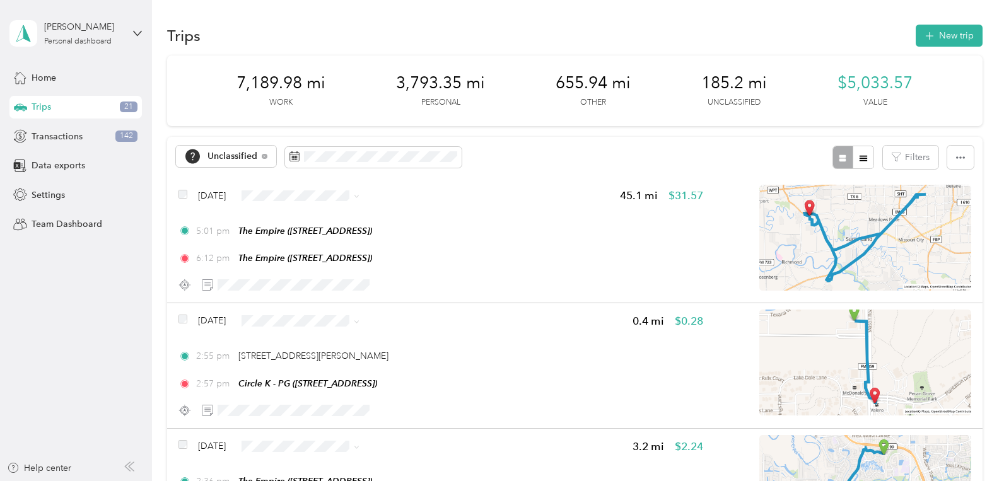
click at [321, 268] on span "Uber-Your-A$$" at bounding box center [338, 265] width 87 height 13
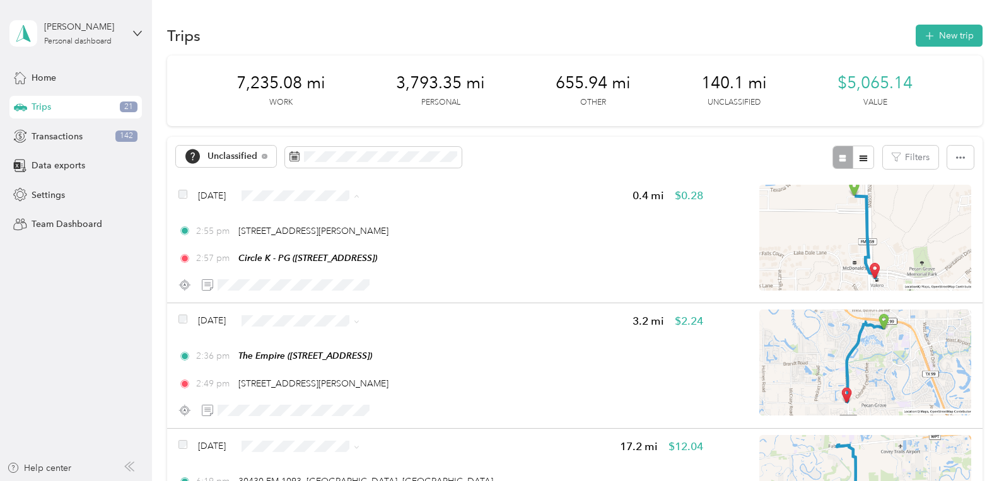
click at [325, 243] on span "Personal" at bounding box center [338, 244] width 87 height 13
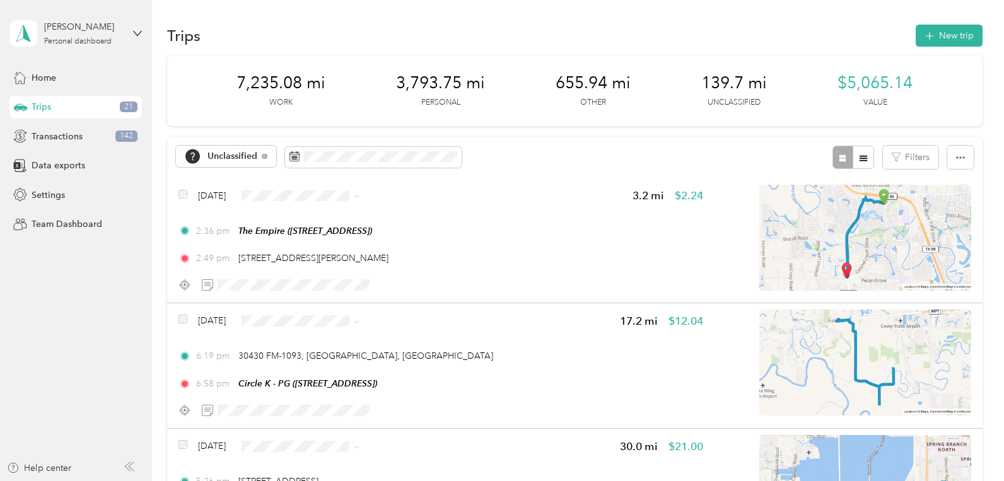
drag, startPoint x: 66, startPoint y: 343, endPoint x: 72, endPoint y: 338, distance: 7.7
click at [66, 343] on aside "Lacey Artzberger Personal dashboard Home Trips 21 Transactions 142 Data exports…" at bounding box center [76, 240] width 152 height 481
click at [323, 250] on li "Personal" at bounding box center [326, 245] width 127 height 25
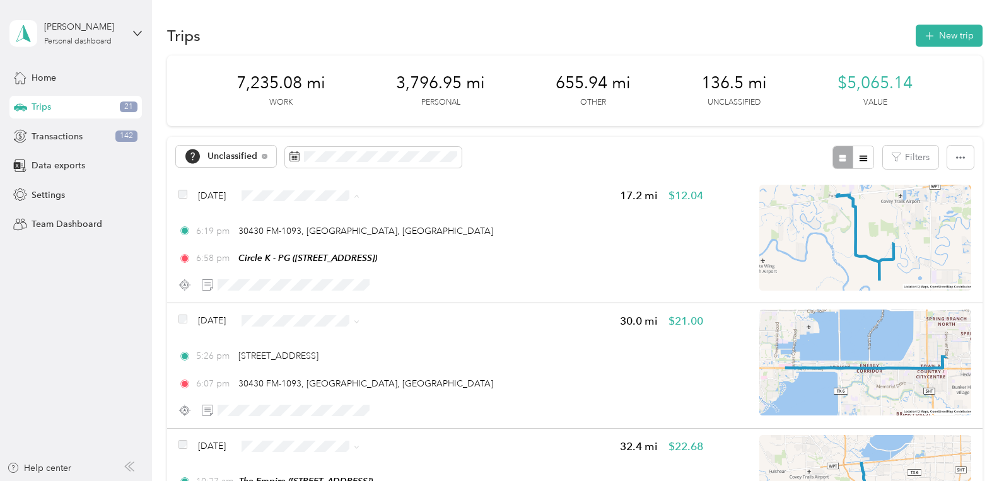
click at [315, 272] on span "Uber-Your-A$$" at bounding box center [338, 269] width 87 height 13
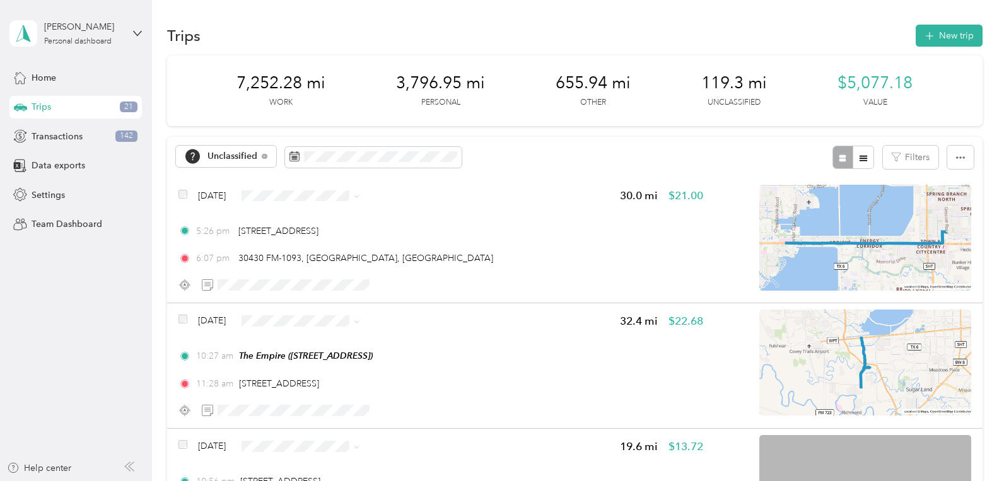
click at [329, 281] on ol "Work Personal Uber-Your-A$$ Doordash Other Charity Medical Moving Commute" at bounding box center [326, 296] width 127 height 177
click at [308, 266] on span "Uber-Your-A$$" at bounding box center [338, 269] width 87 height 13
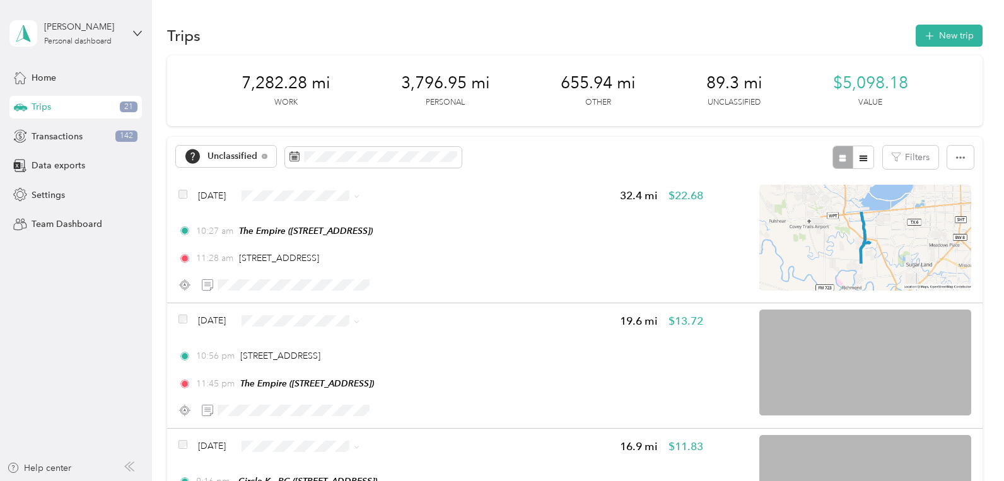
click at [325, 248] on span "Personal" at bounding box center [338, 244] width 87 height 13
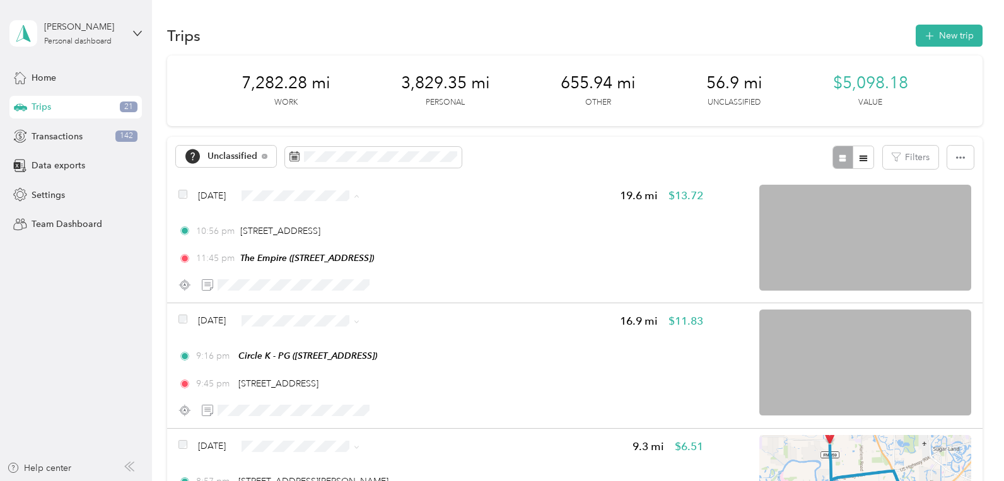
click at [310, 274] on span "Uber-Your-A$$" at bounding box center [326, 270] width 109 height 16
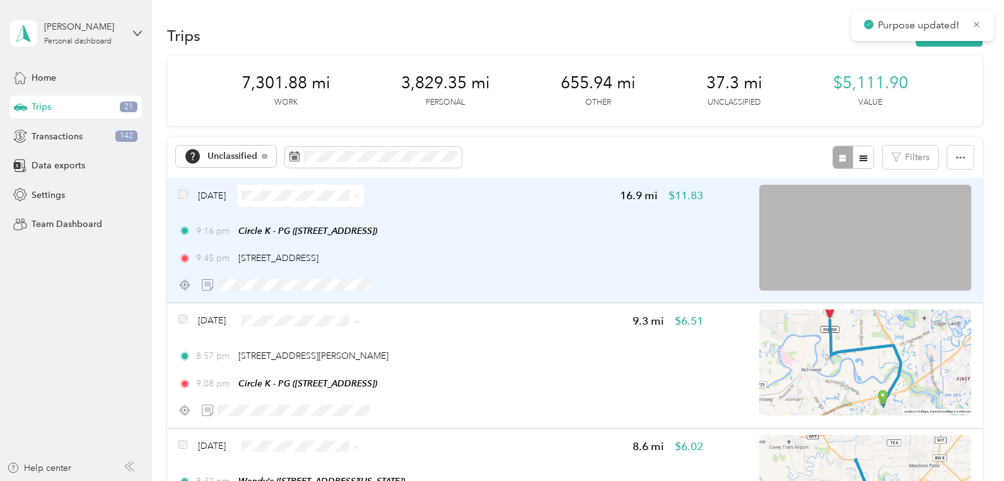
click at [320, 201] on span at bounding box center [300, 196] width 127 height 22
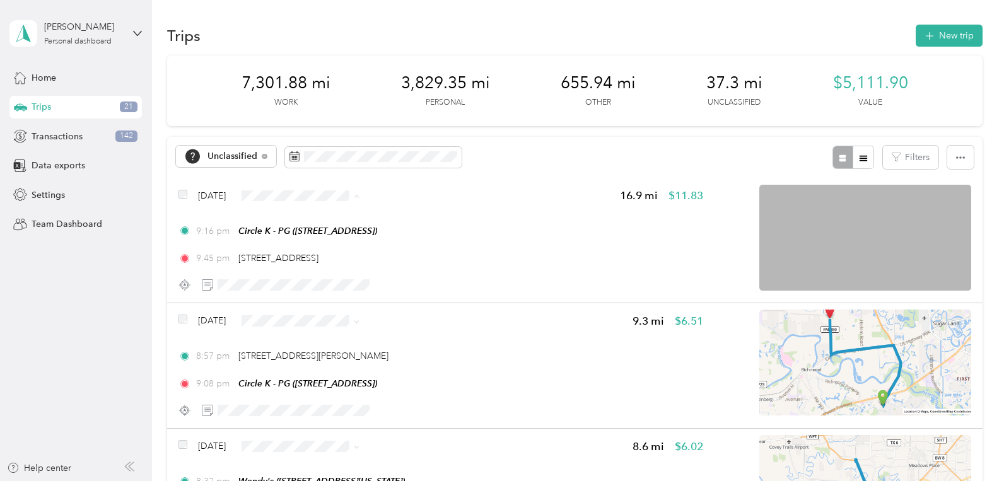
click at [309, 268] on span "Uber-Your-A$$" at bounding box center [338, 269] width 87 height 13
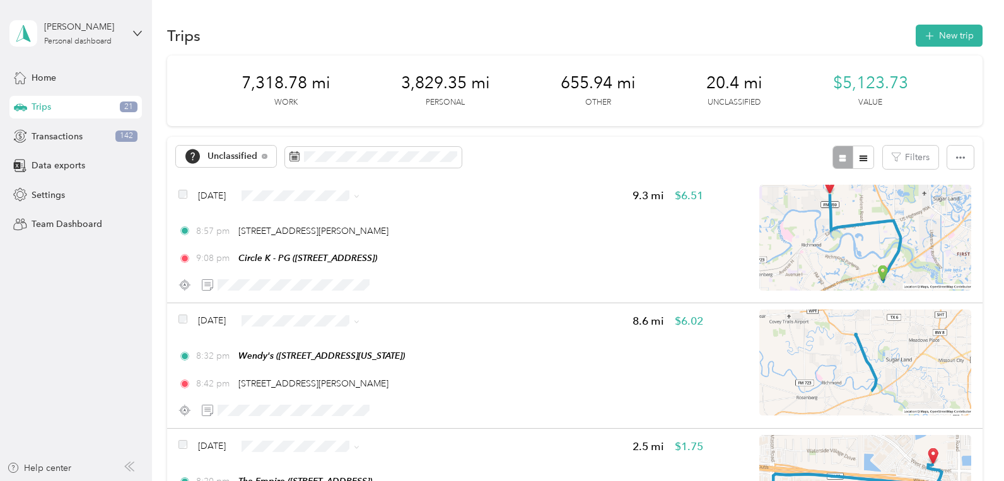
click at [323, 269] on span "Uber-Your-A$$" at bounding box center [338, 268] width 87 height 13
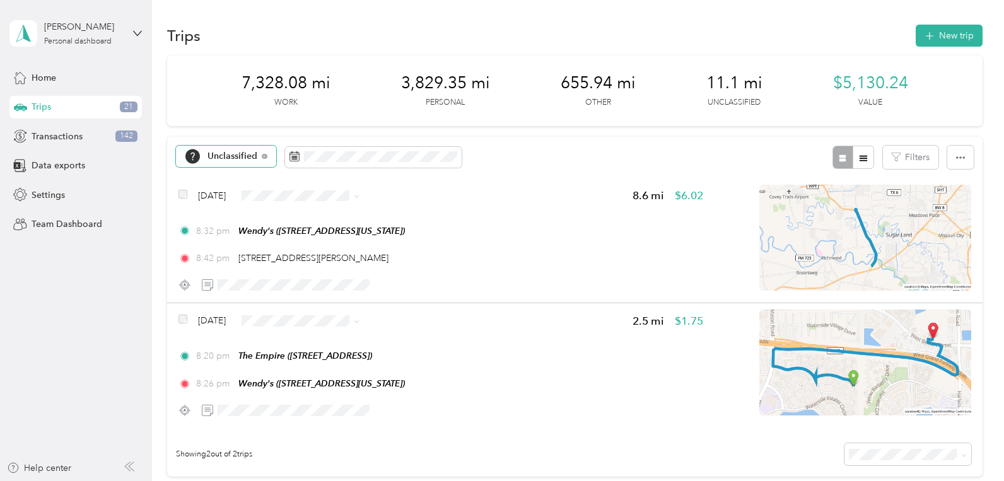
click at [240, 160] on span "Unclassified" at bounding box center [233, 156] width 50 height 9
click at [8, 320] on aside "Lacey Artzberger Personal dashboard Home Trips 21 Transactions 142 Data exports…" at bounding box center [76, 240] width 152 height 481
click at [220, 161] on span "Unclassified" at bounding box center [233, 156] width 50 height 9
click at [225, 286] on span "Uber-Your-A$$" at bounding box center [229, 292] width 88 height 16
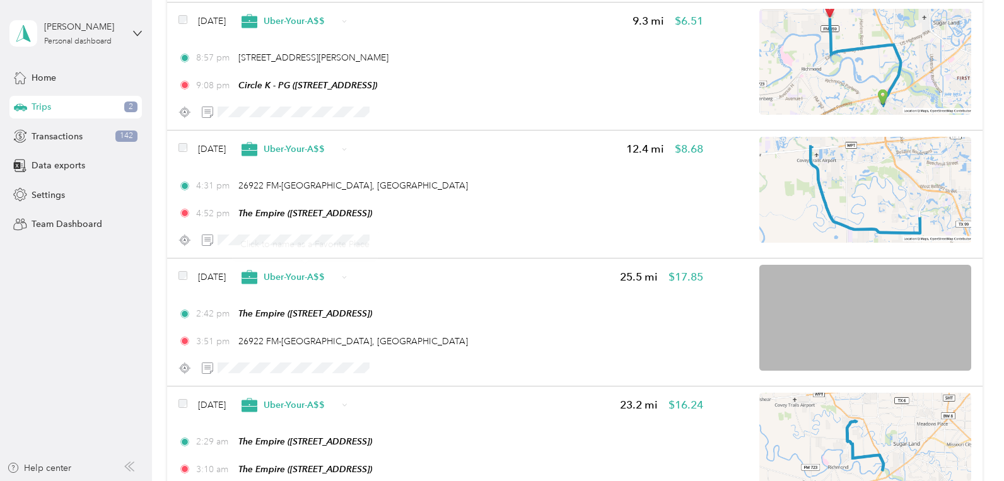
scroll to position [2352, 0]
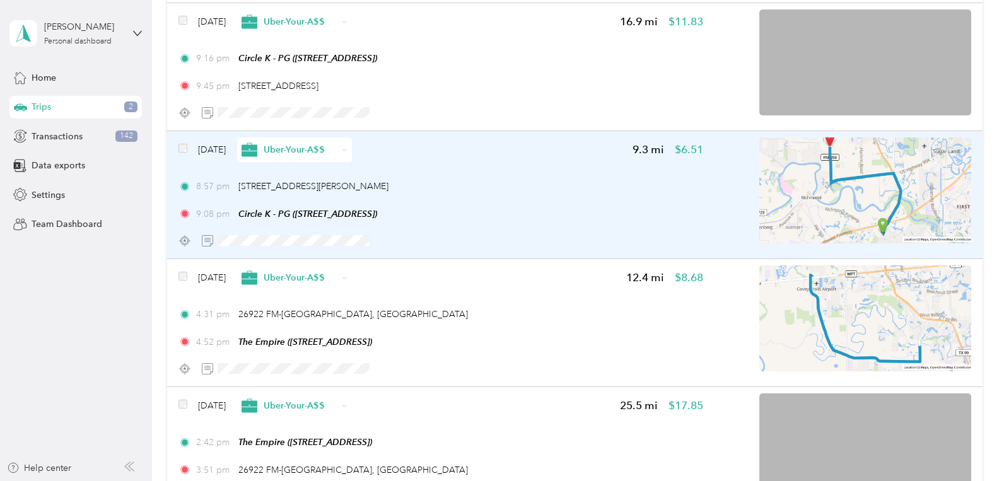
click at [330, 151] on span "Uber-Your-A$$" at bounding box center [301, 149] width 74 height 13
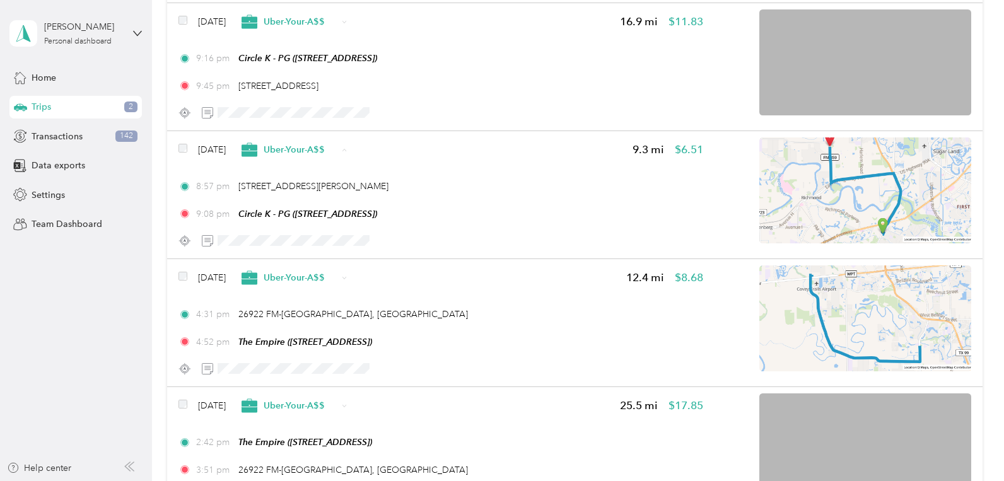
click at [332, 242] on span "Doordash" at bounding box center [333, 248] width 77 height 13
click at [103, 108] on div "Trips 2" at bounding box center [75, 107] width 132 height 23
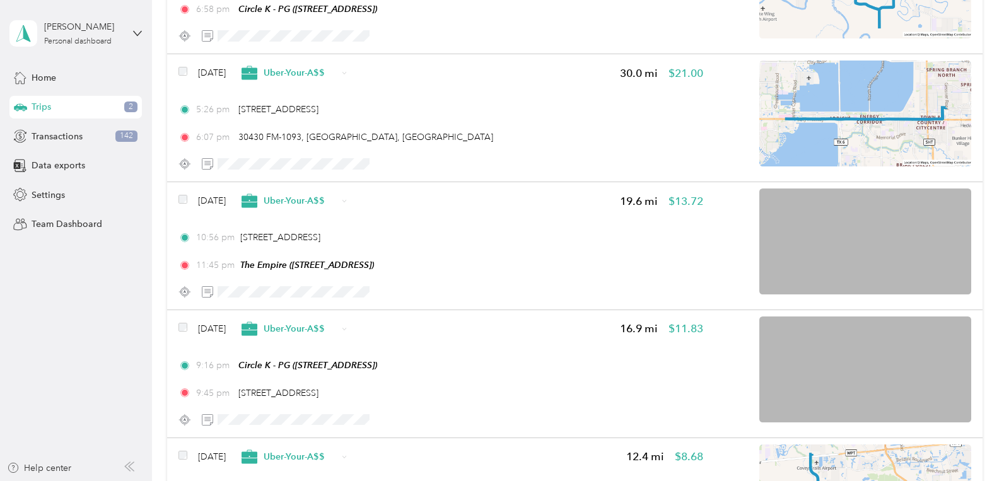
scroll to position [0, 0]
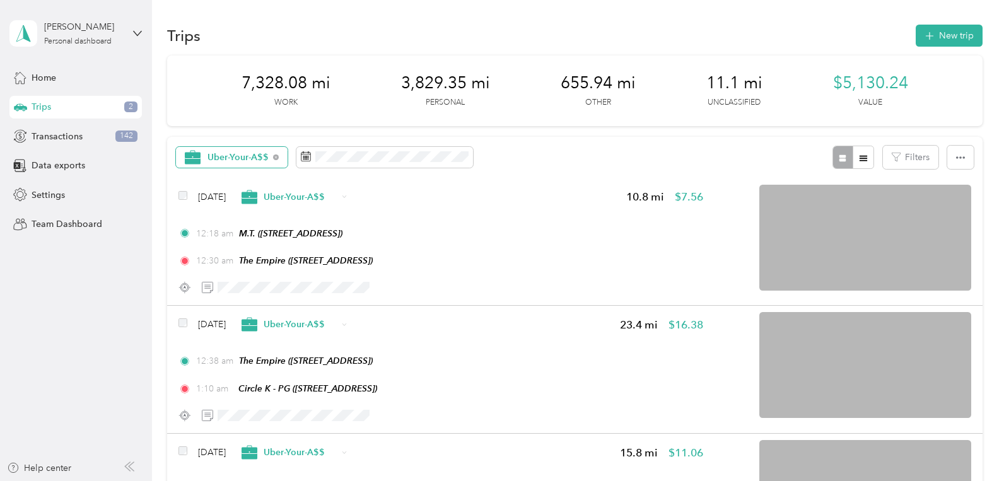
click at [245, 155] on span "Uber-Your-A$$" at bounding box center [239, 157] width 62 height 9
click at [224, 211] on span "Unclassified" at bounding box center [246, 211] width 77 height 13
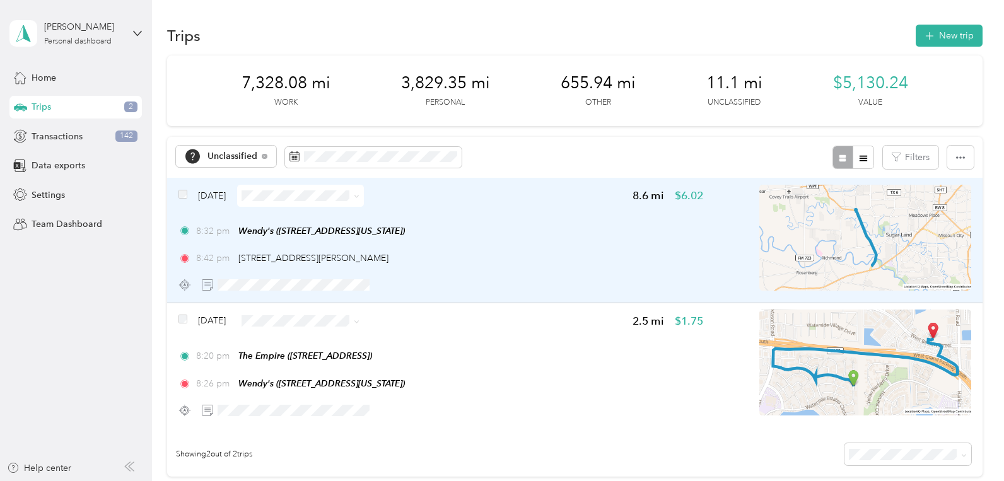
click at [325, 203] on span at bounding box center [300, 196] width 127 height 22
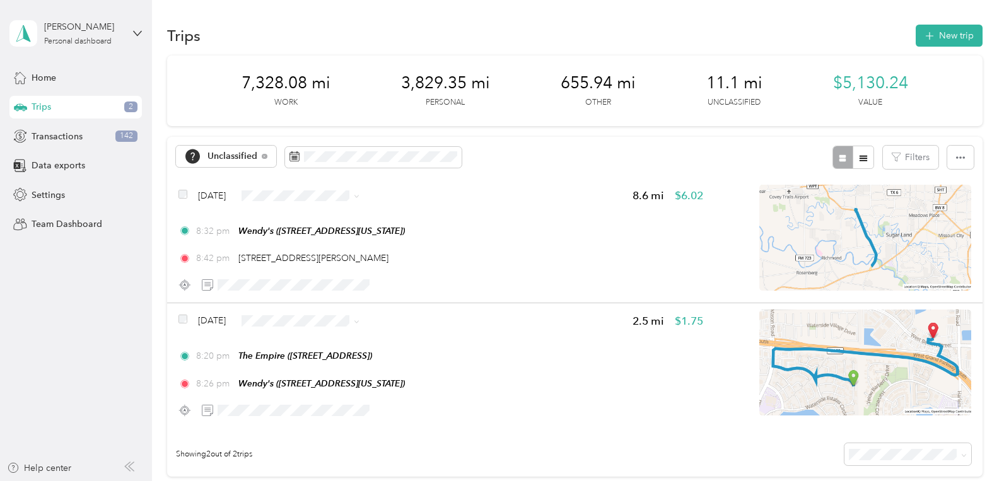
click at [315, 293] on span "Doordash" at bounding box center [338, 292] width 87 height 13
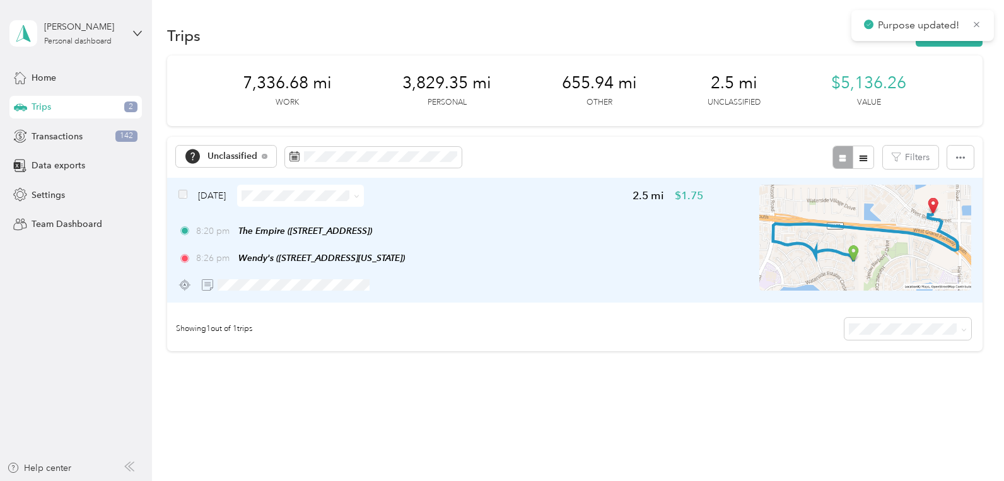
click at [296, 202] on span at bounding box center [300, 196] width 127 height 22
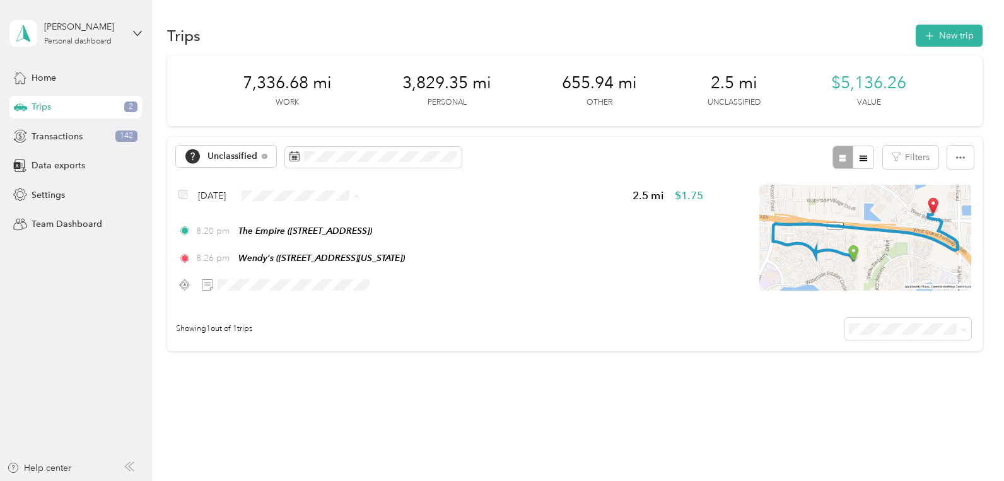
click at [322, 295] on span "Doordash" at bounding box center [338, 292] width 87 height 13
